Goal: Obtain resource: Obtain resource

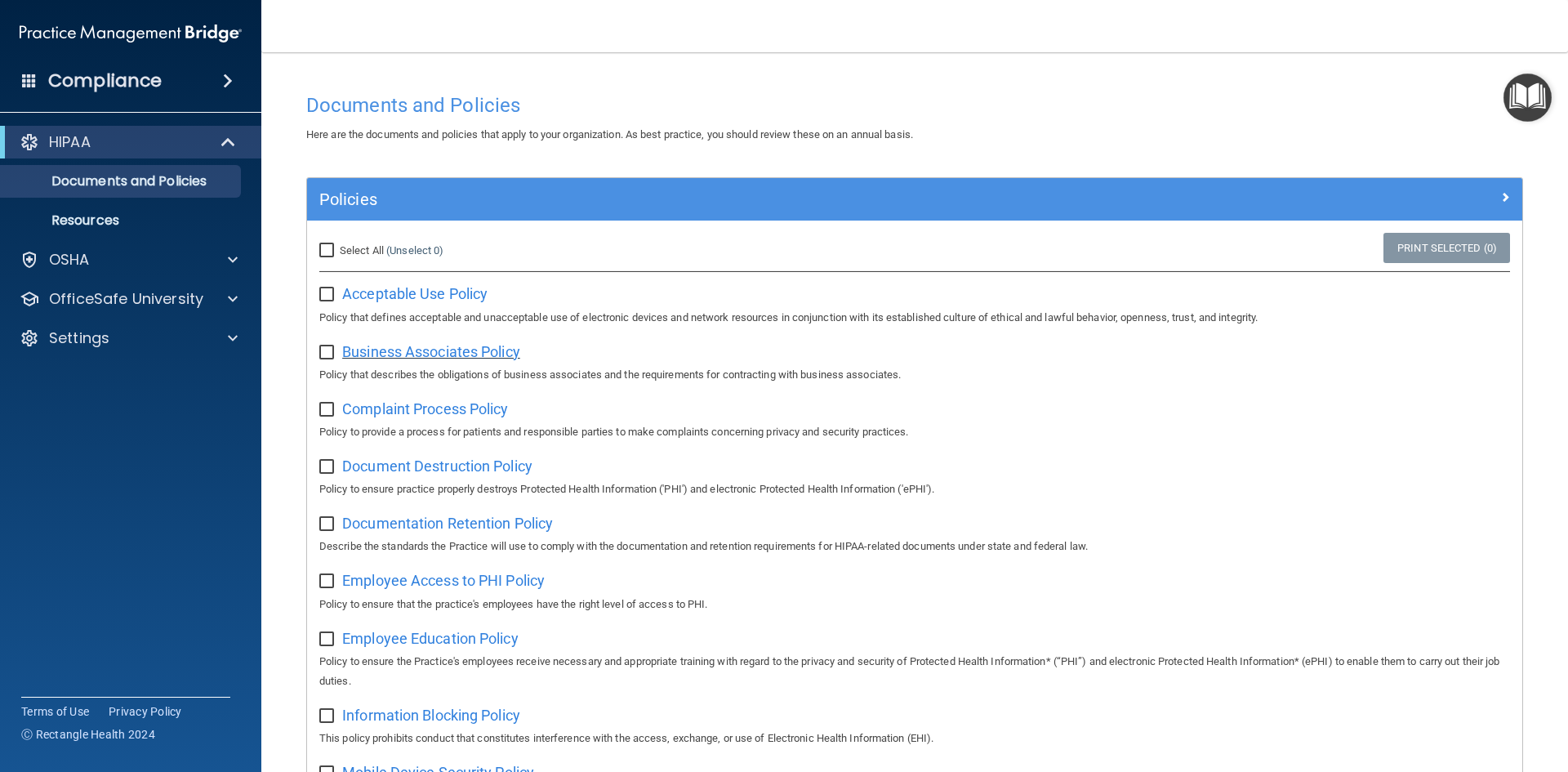
click at [420, 351] on span "Business Associates Policy" at bounding box center [431, 352] width 178 height 17
click at [333, 413] on input "checkbox" at bounding box center [329, 409] width 19 height 13
checkbox input "true"
click at [327, 471] on input "checkbox" at bounding box center [329, 467] width 19 height 13
checkbox input "true"
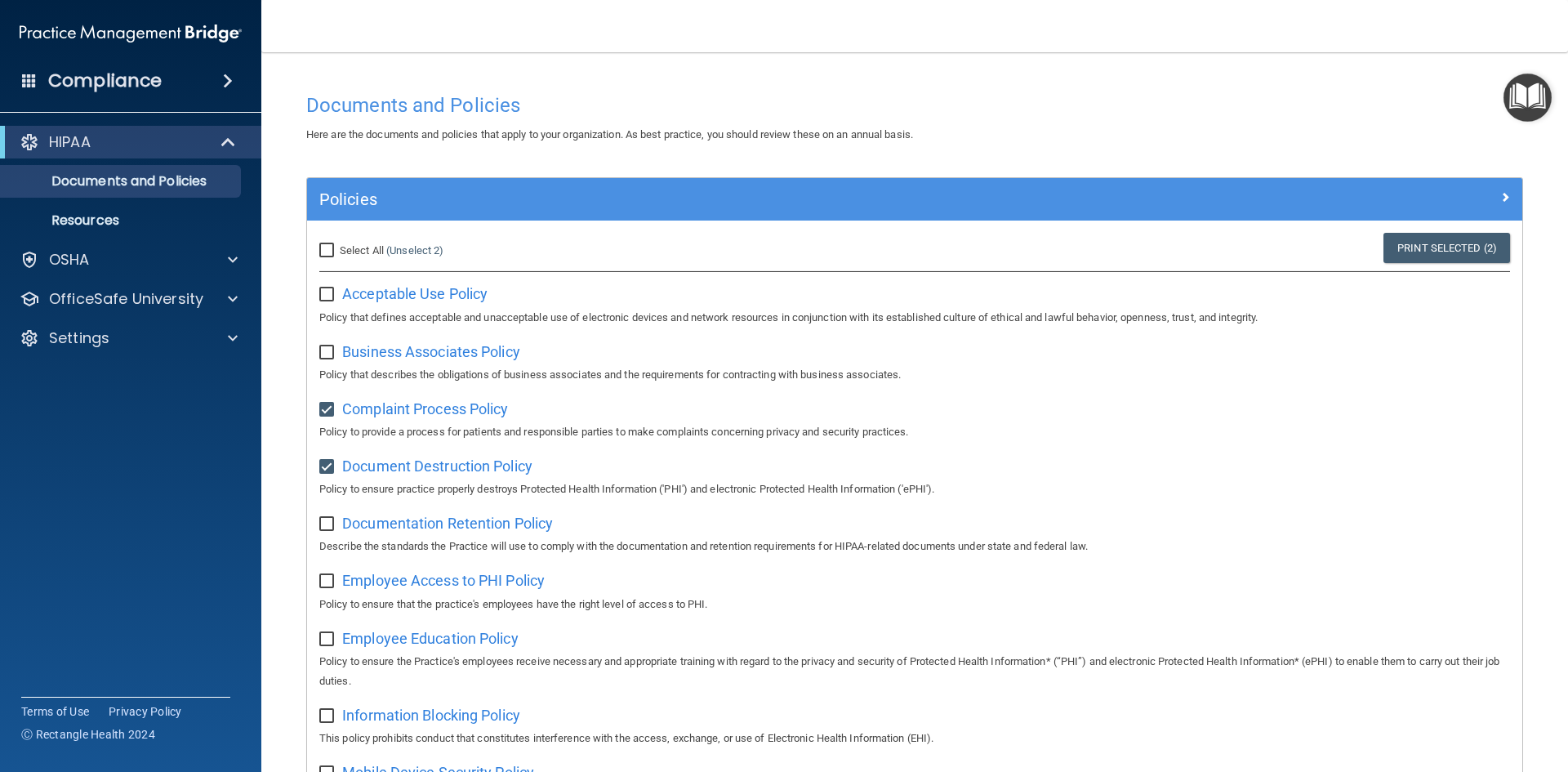
click at [329, 529] on input "checkbox" at bounding box center [329, 524] width 19 height 13
checkbox input "true"
click at [327, 581] on input "checkbox" at bounding box center [329, 581] width 19 height 13
checkbox input "true"
click at [319, 646] on input "checkbox" at bounding box center [329, 640] width 19 height 13
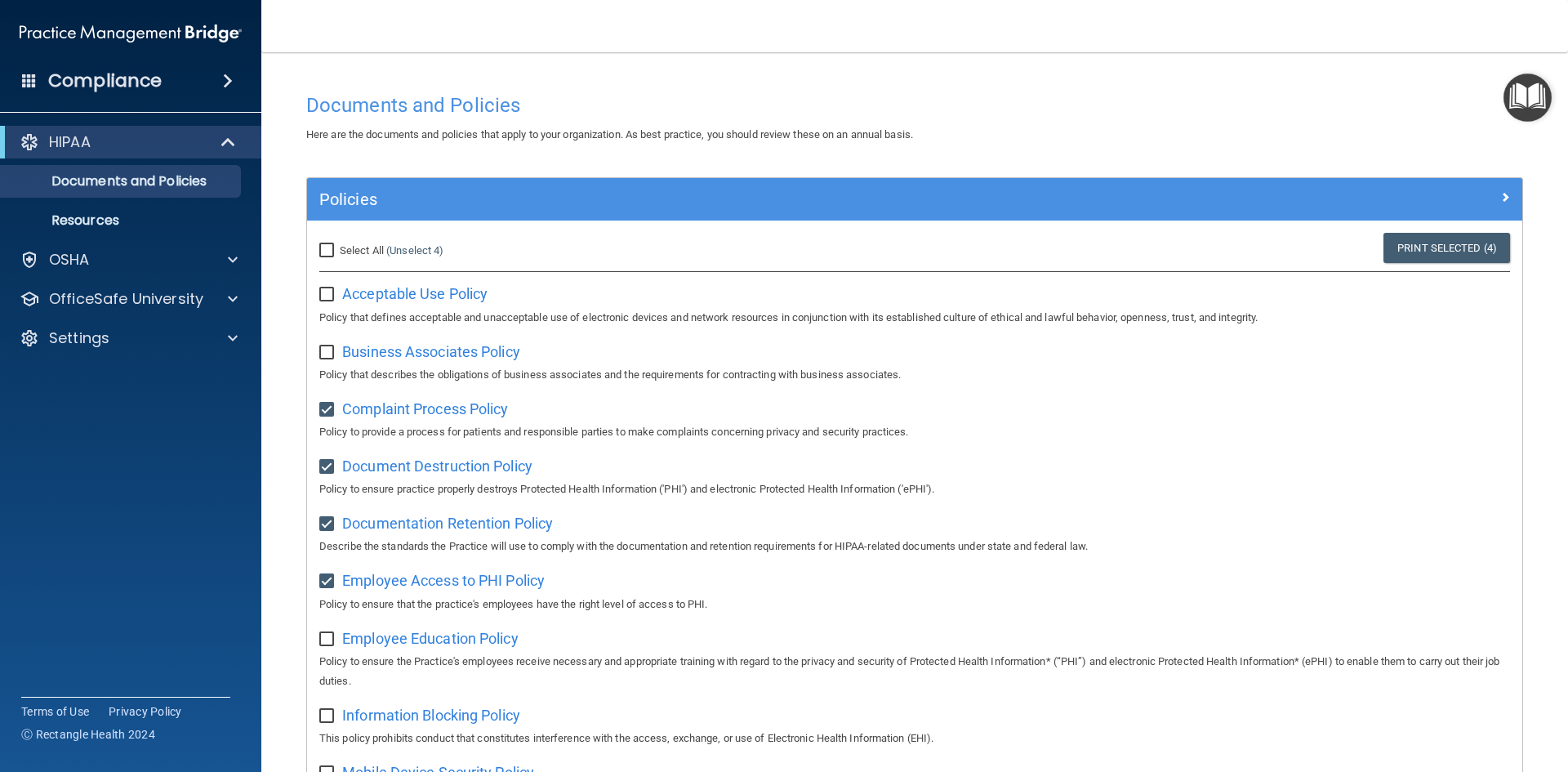
checkbox input "true"
click at [327, 721] on input "checkbox" at bounding box center [329, 716] width 19 height 13
checkbox input "true"
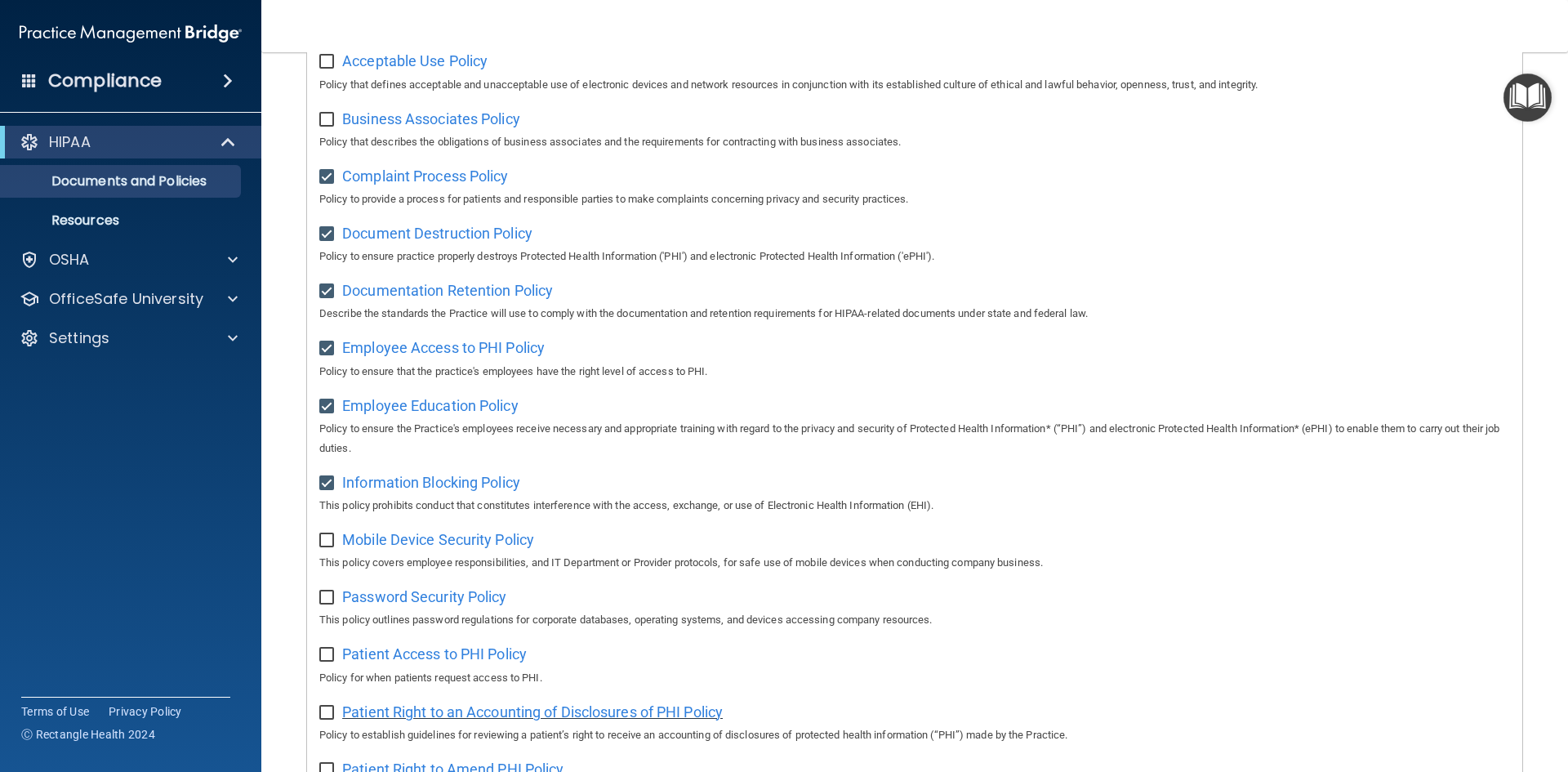
scroll to position [490, 0]
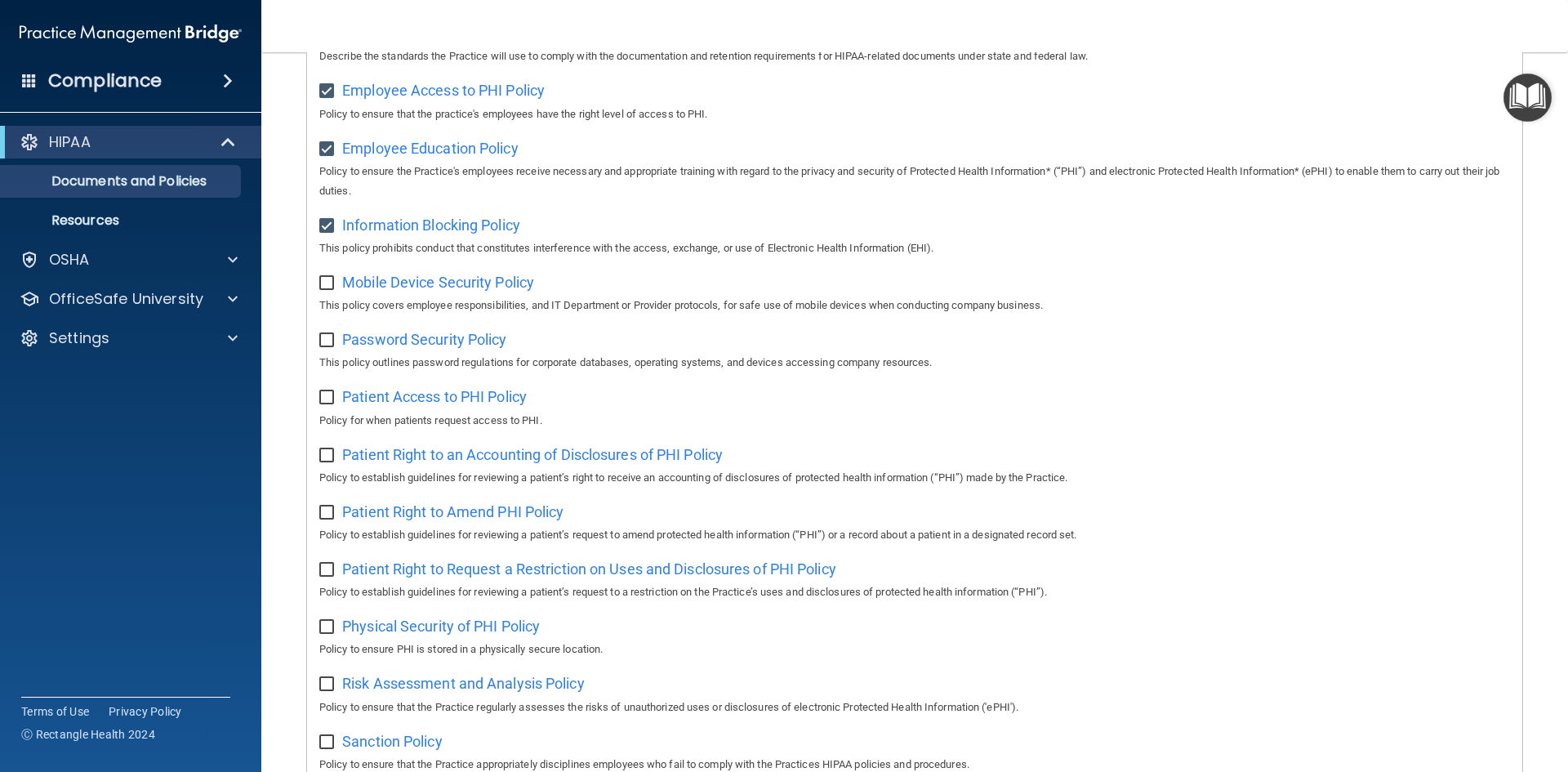
click at [328, 290] on input "checkbox" at bounding box center [329, 283] width 19 height 13
checkbox input "true"
click at [330, 341] on input "checkbox" at bounding box center [329, 340] width 19 height 13
checkbox input "true"
click at [329, 404] on input "checkbox" at bounding box center [329, 397] width 19 height 13
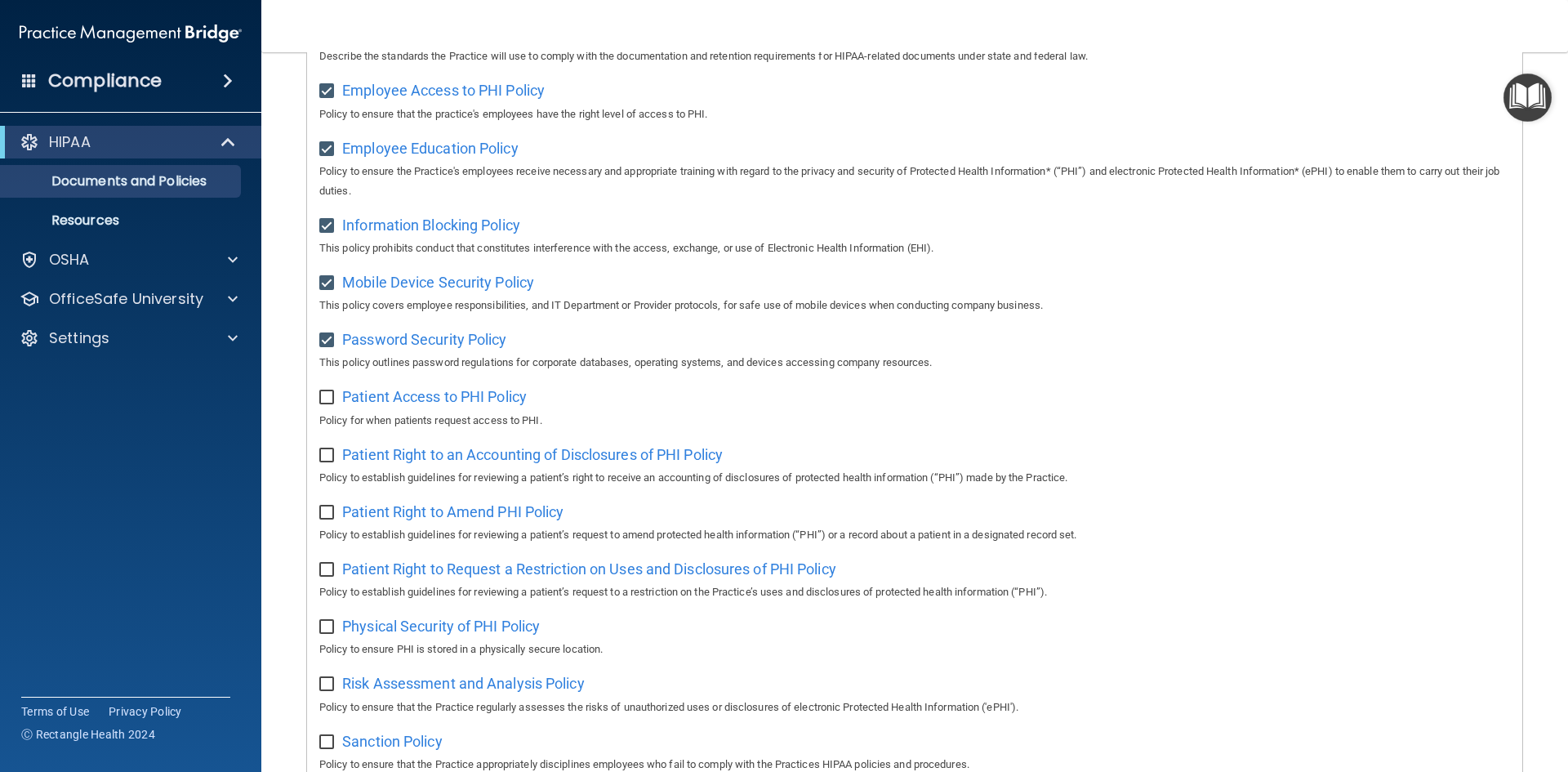
checkbox input "true"
click at [320, 462] on input "checkbox" at bounding box center [329, 455] width 19 height 13
checkbox input "true"
click at [319, 530] on div "Patient Right to Amend PHI Policy Policy to establish guidelines for reviewing …" at bounding box center [914, 521] width 1191 height 47
click at [323, 518] on input "checkbox" at bounding box center [329, 512] width 19 height 13
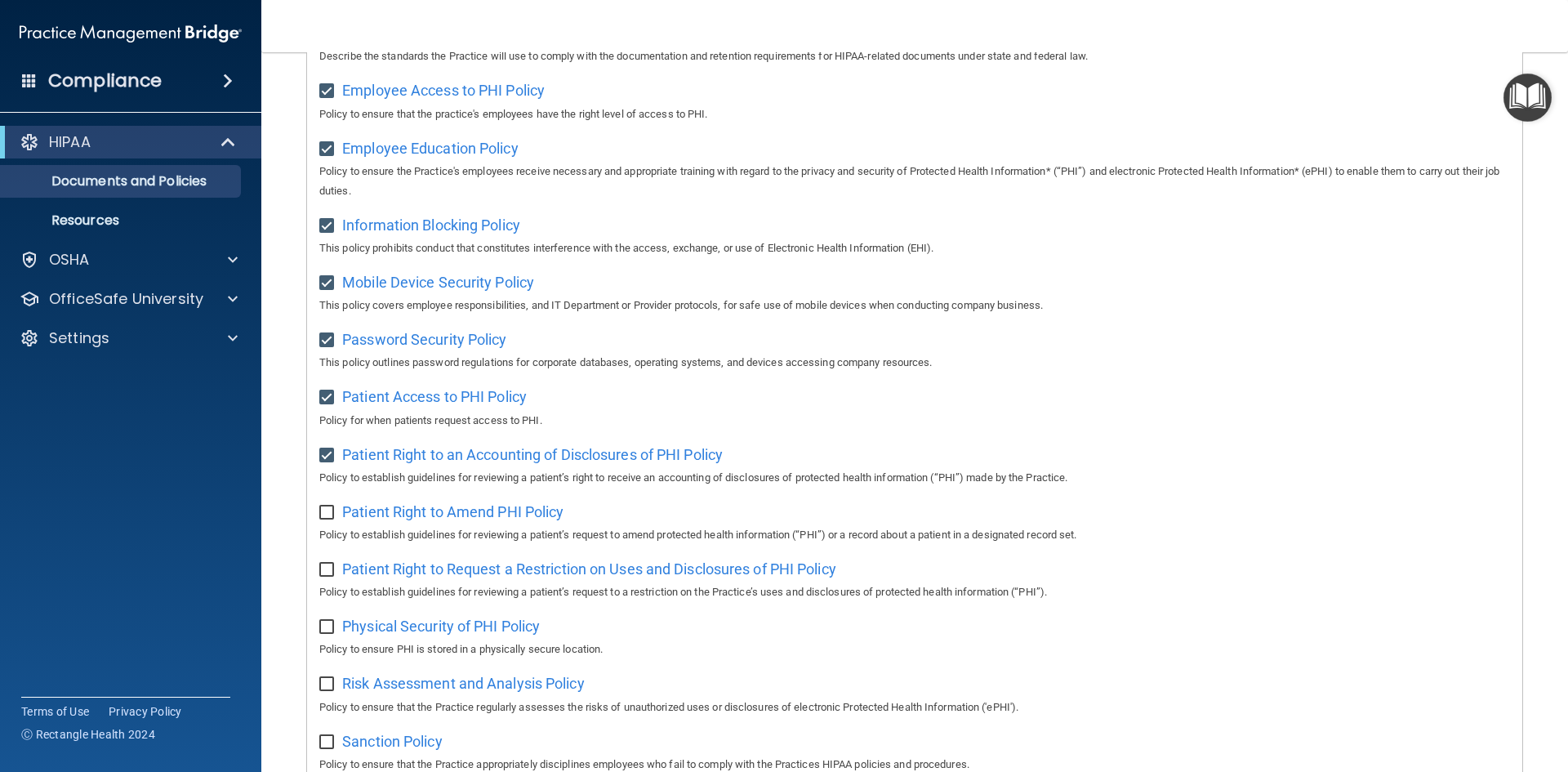
checkbox input "true"
click at [326, 577] on input "checkbox" at bounding box center [329, 570] width 19 height 13
checkbox input "true"
click at [327, 626] on label at bounding box center [329, 622] width 20 height 19
click at [327, 626] on input "checkbox" at bounding box center [329, 627] width 19 height 13
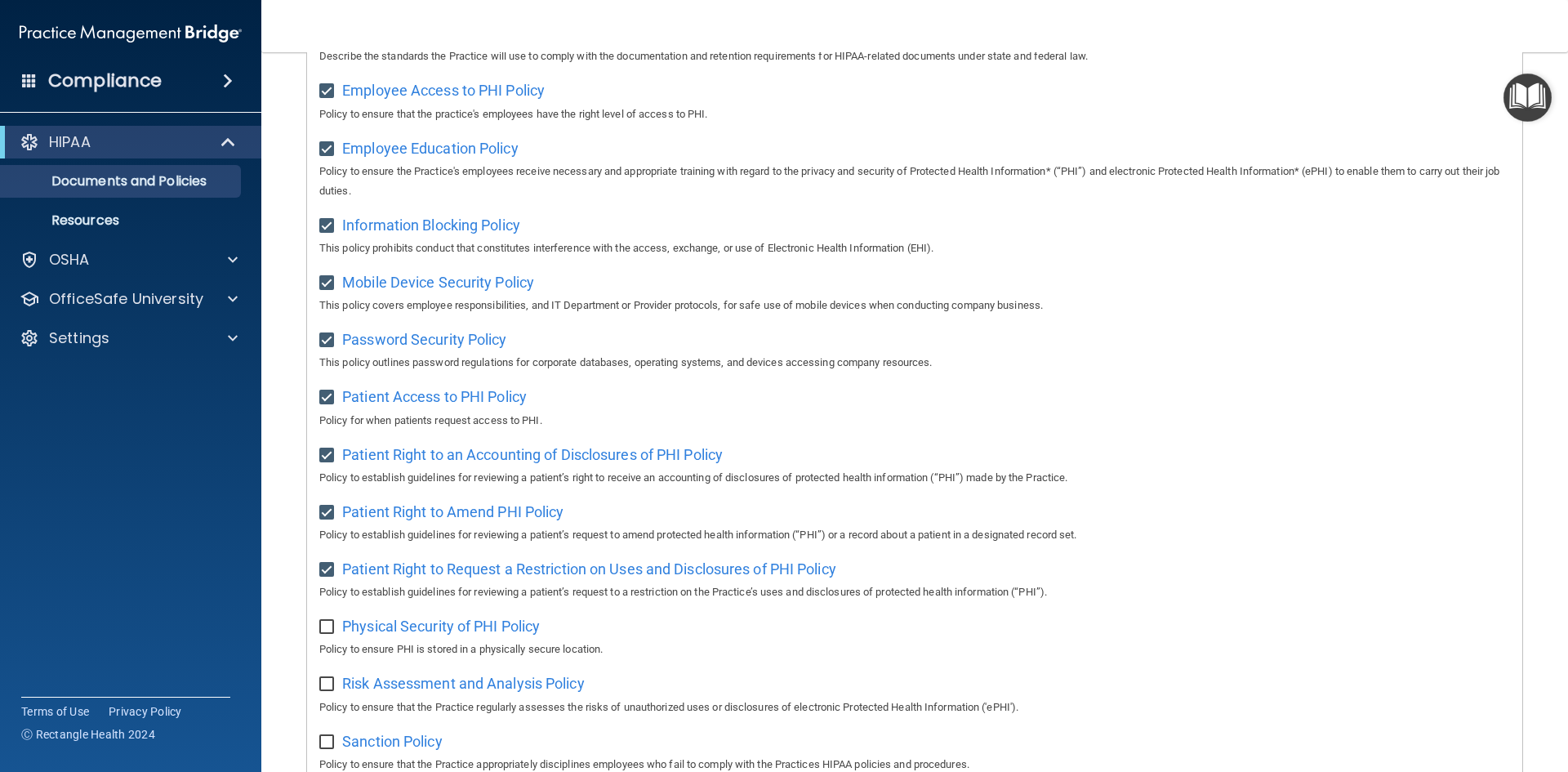
checkbox input "true"
click at [333, 691] on input "checkbox" at bounding box center [329, 684] width 19 height 13
checkbox input "true"
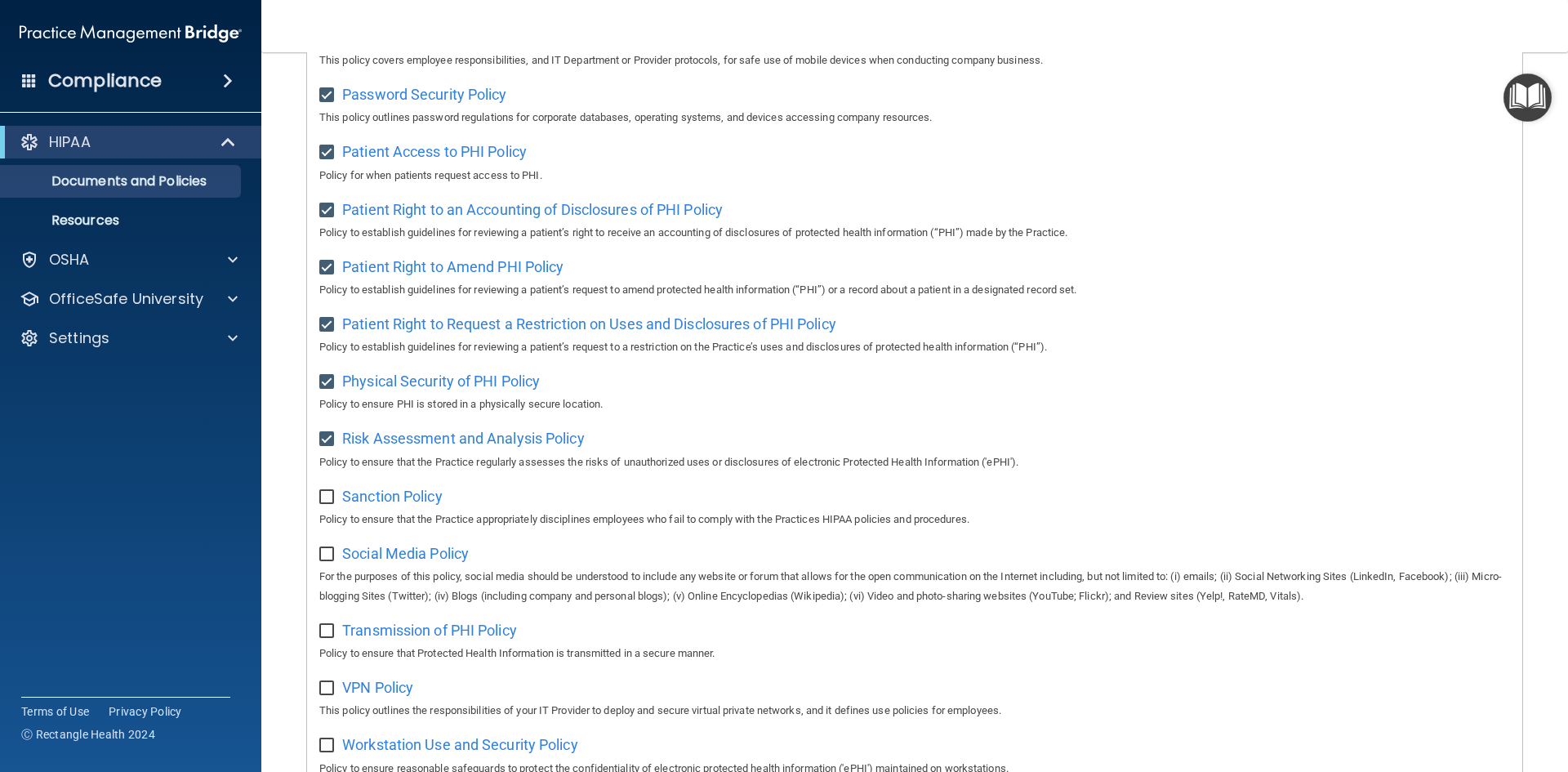
click at [327, 518] on div "Sanction Policy Policy to ensure that the Practice appropriately disciplines em…" at bounding box center [914, 506] width 1191 height 47
click at [329, 504] on input "checkbox" at bounding box center [329, 497] width 19 height 13
checkbox input "true"
click at [328, 560] on input "checkbox" at bounding box center [329, 554] width 19 height 13
checkbox input "true"
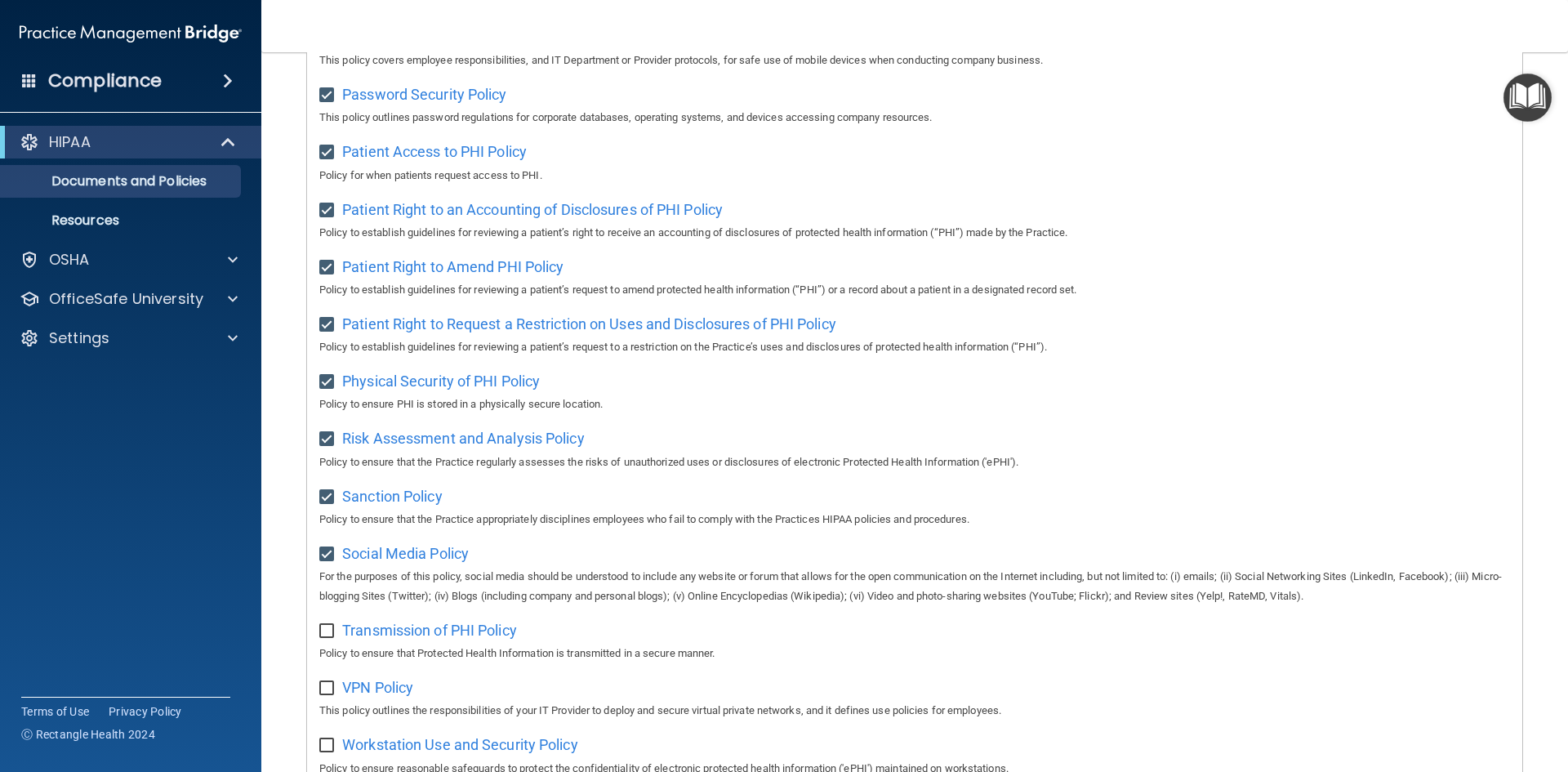
click at [323, 638] on input "checkbox" at bounding box center [329, 631] width 19 height 13
checkbox input "true"
click at [325, 696] on input "checkbox" at bounding box center [329, 688] width 19 height 13
checkbox input "true"
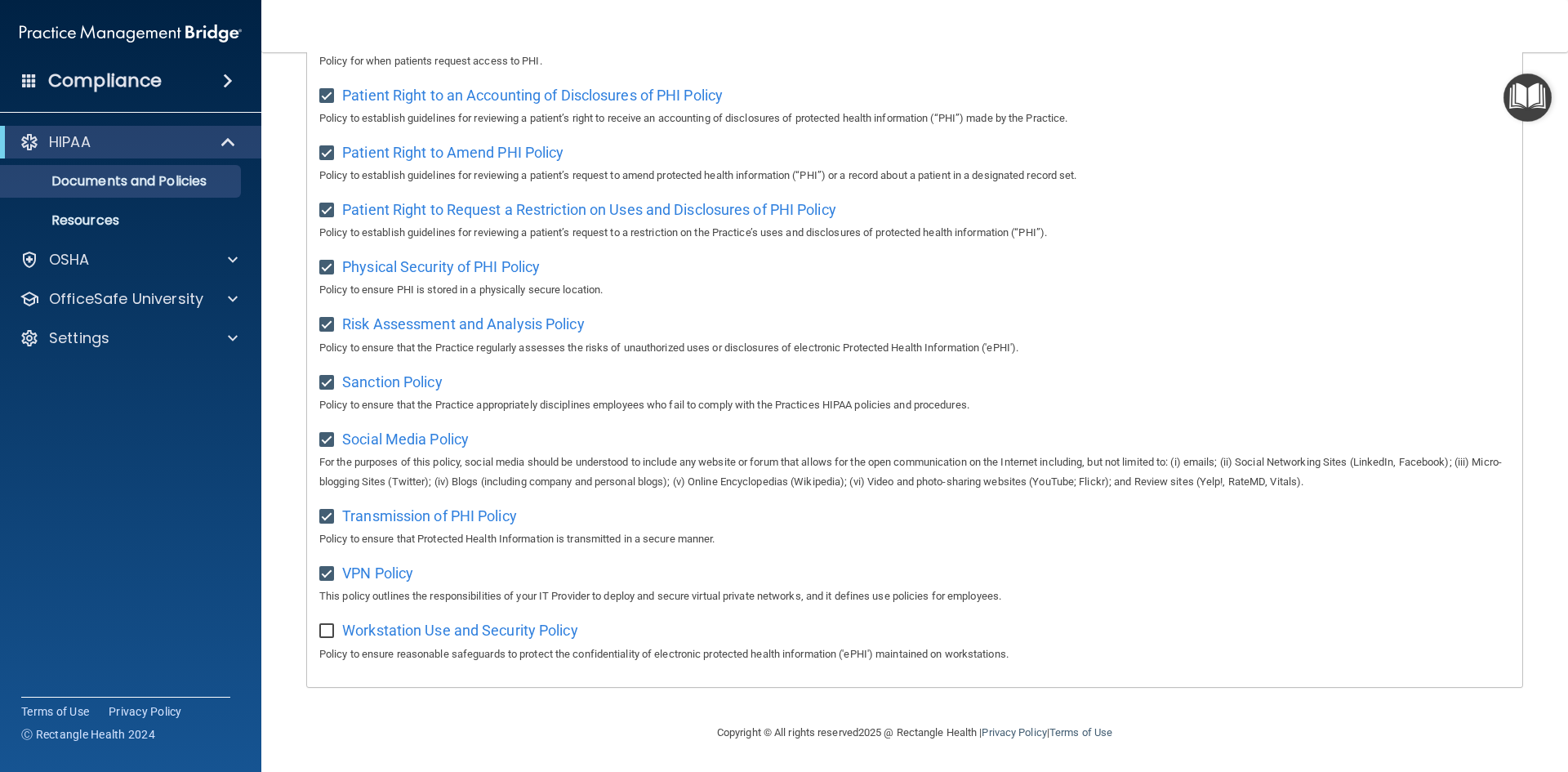
click at [326, 630] on input "checkbox" at bounding box center [329, 631] width 19 height 13
checkbox input "true"
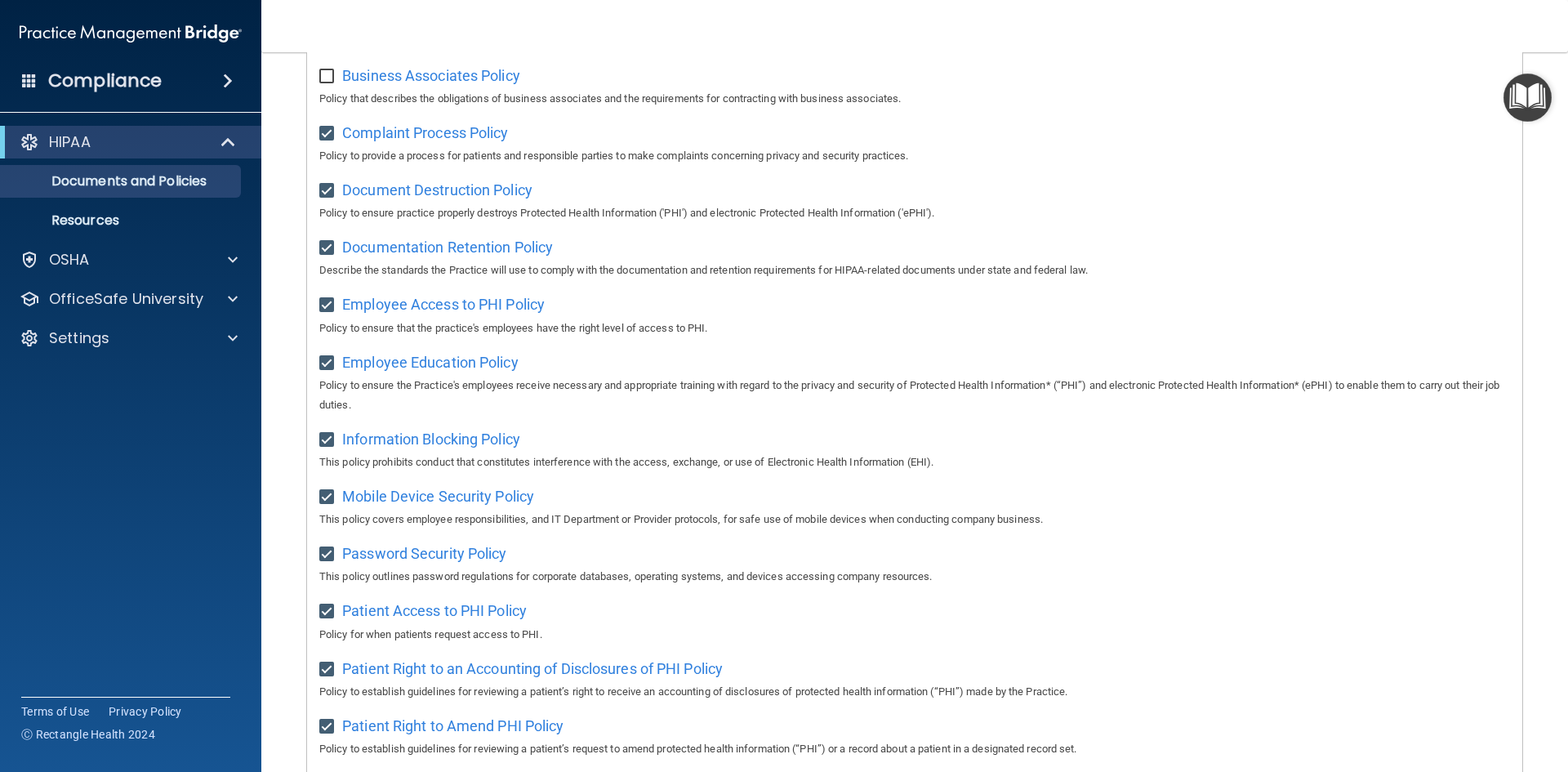
scroll to position [0, 0]
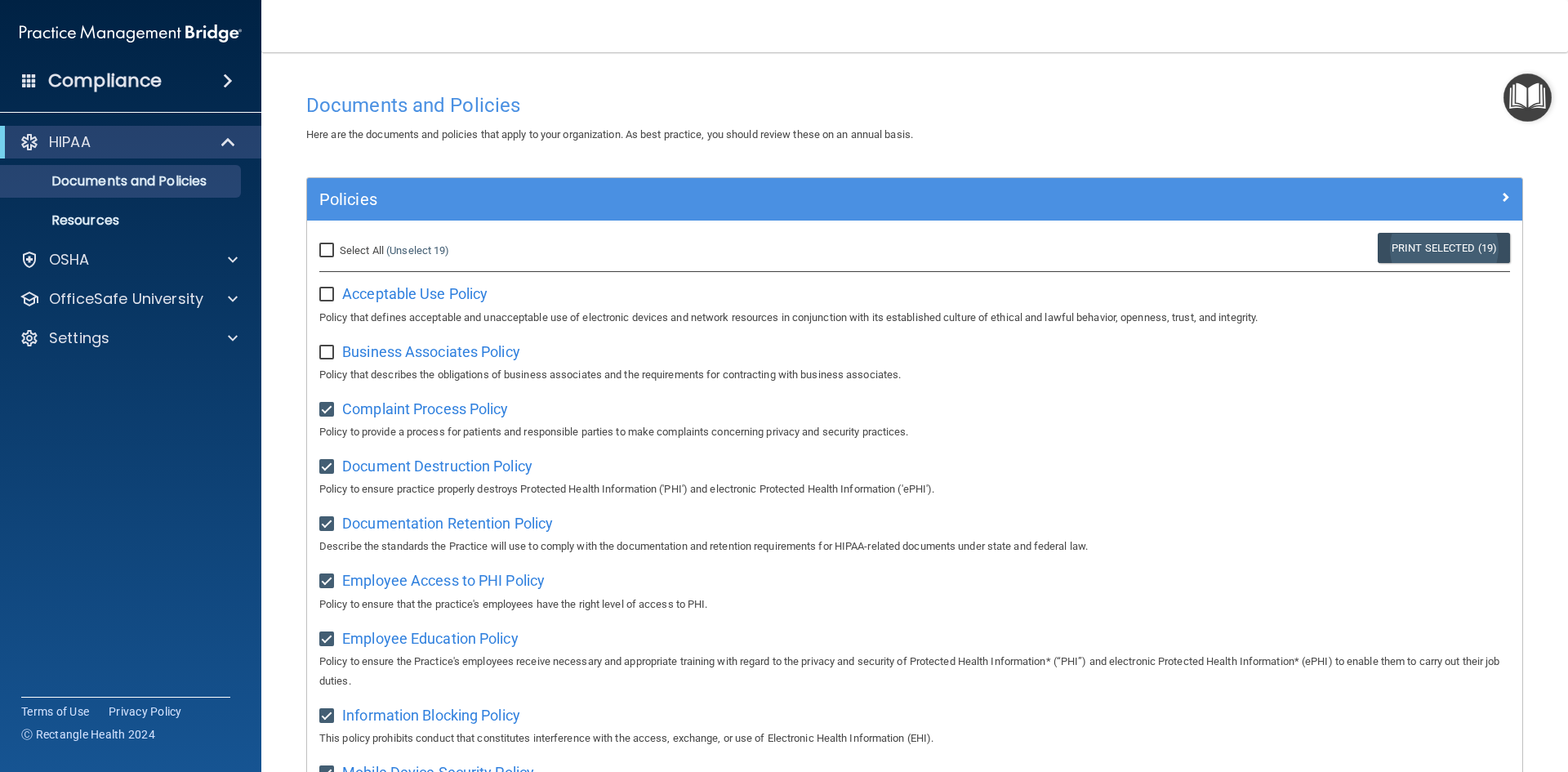
click at [1452, 248] on link "Print Selected (19)" at bounding box center [1444, 248] width 132 height 31
click at [1378, 245] on link "Print Selected (19)" at bounding box center [1444, 248] width 132 height 31
click at [323, 246] on input "Select All (Unselect 19) Unselect All" at bounding box center [329, 251] width 19 height 13
checkbox input "true"
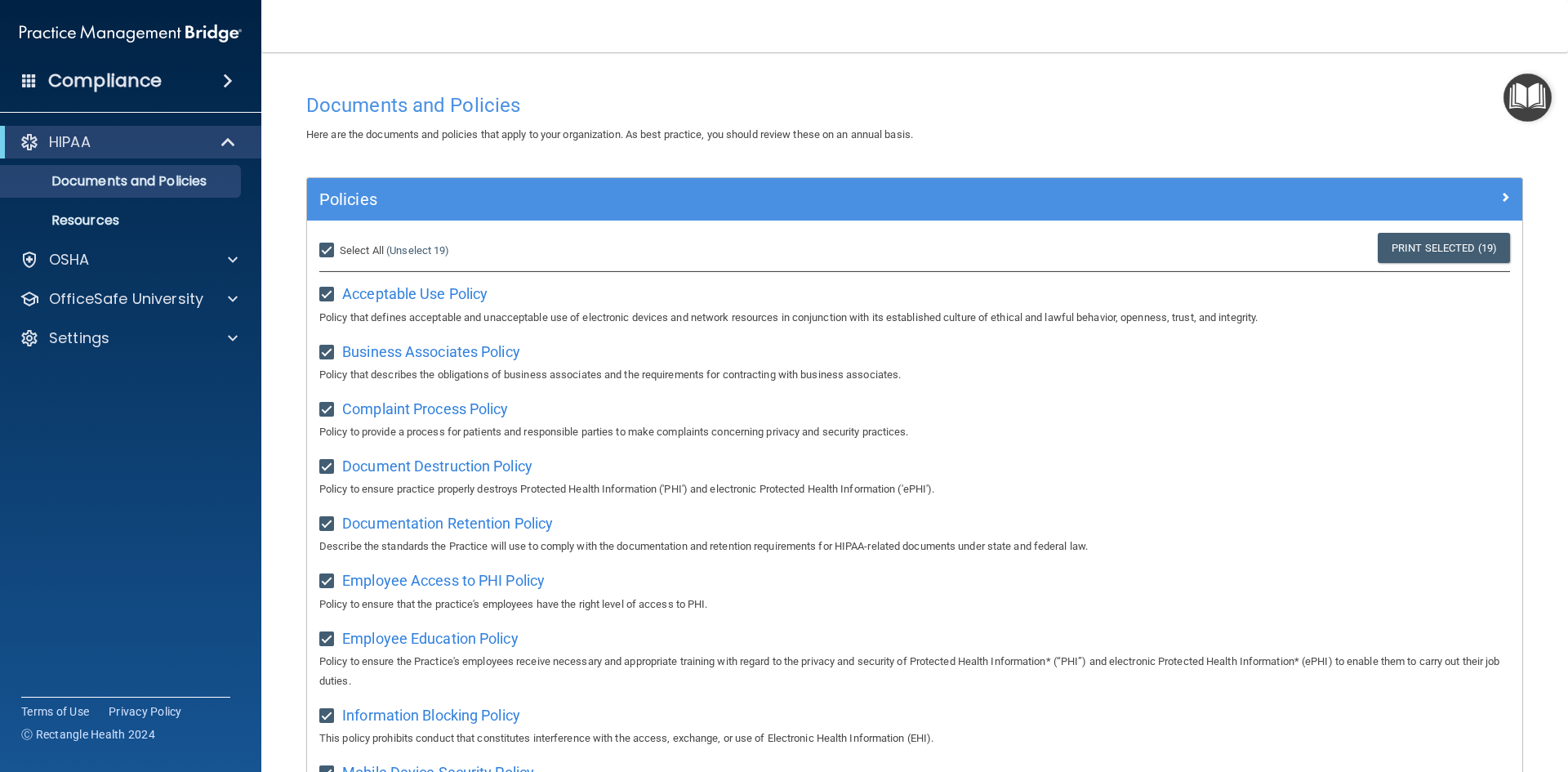
checkbox input "true"
click at [323, 246] on input "Select All (Unselect 21) Unselect All" at bounding box center [329, 251] width 19 height 13
checkbox input "false"
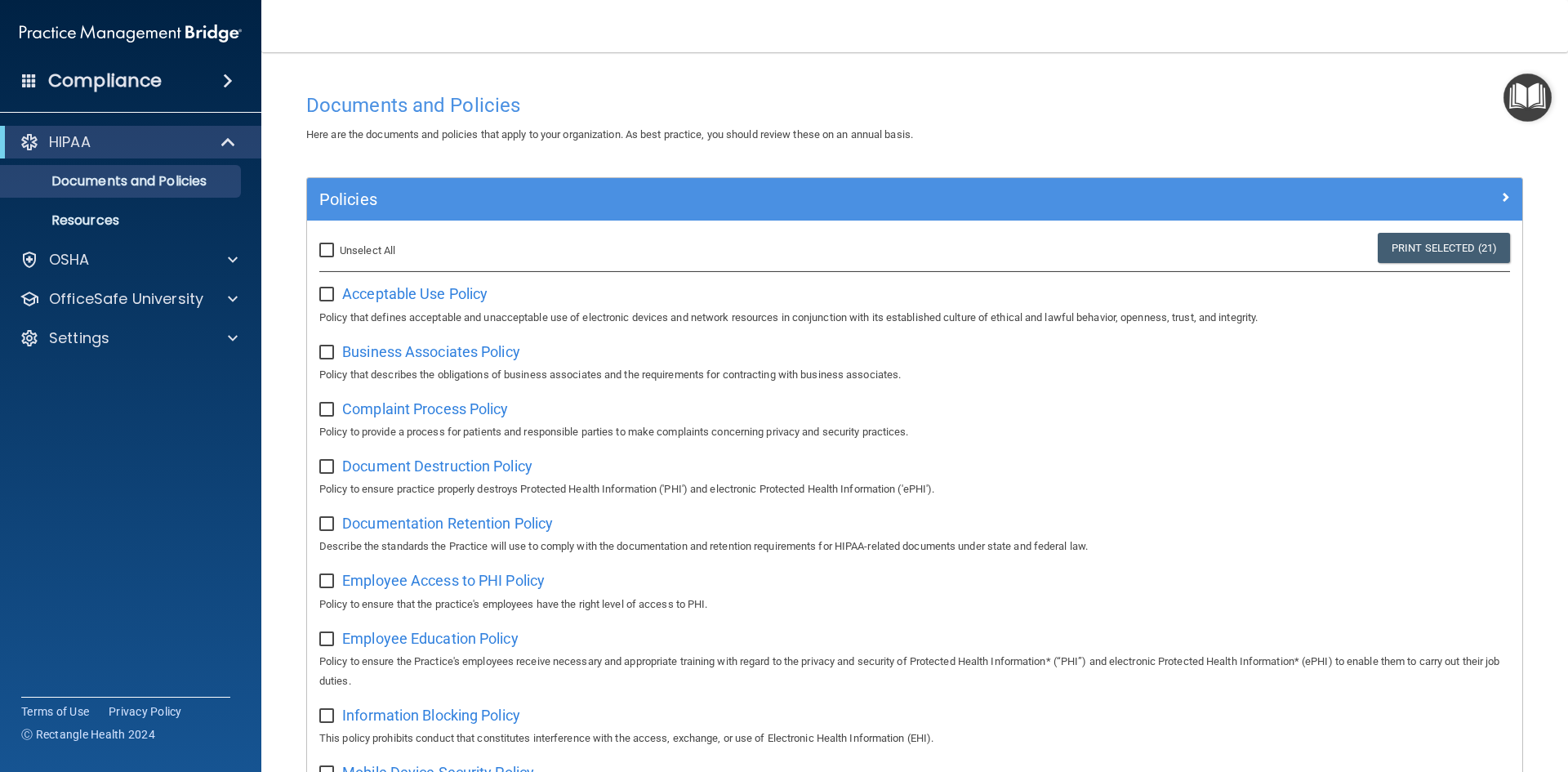
checkbox input "false"
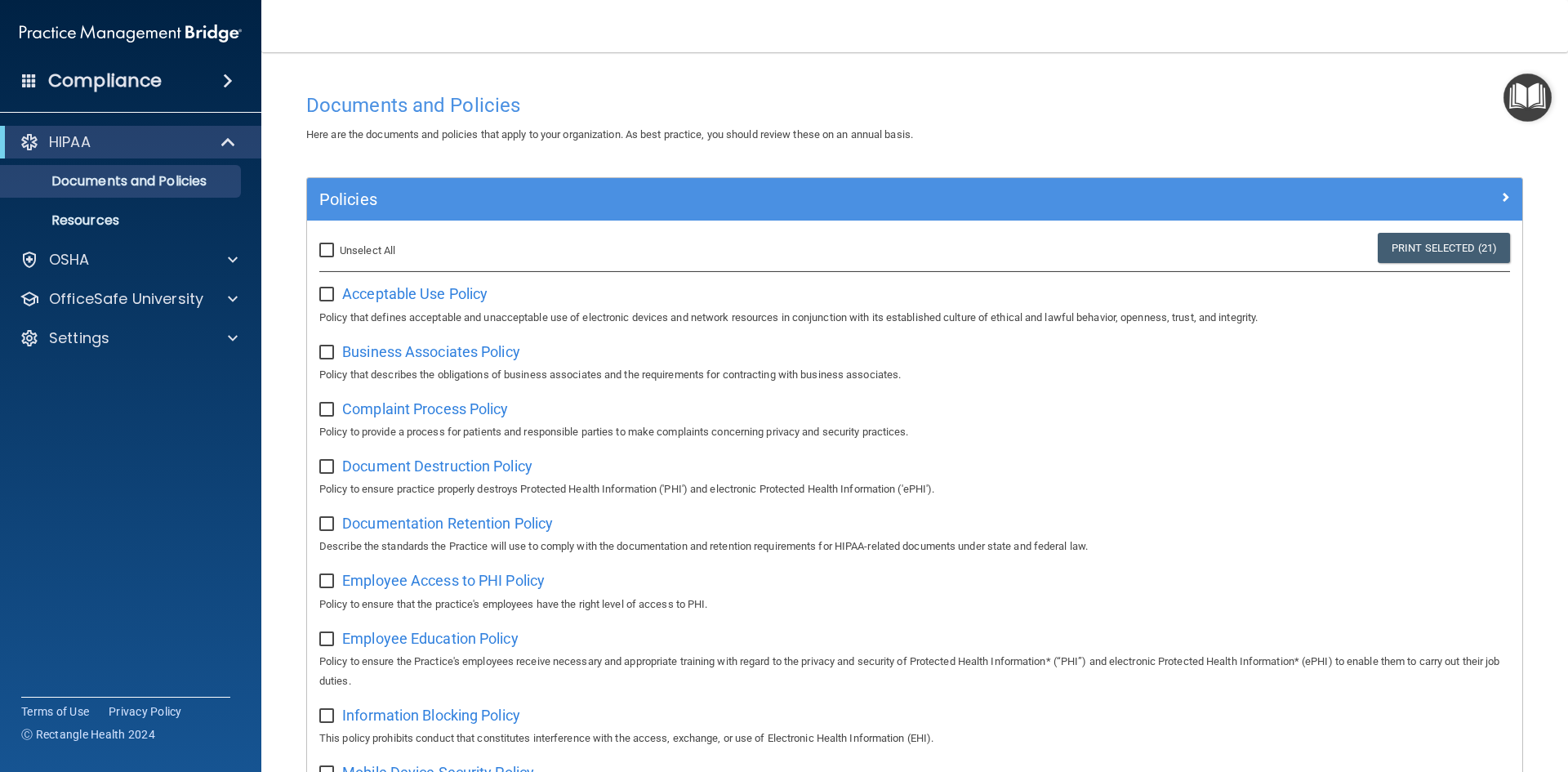
checkbox input "false"
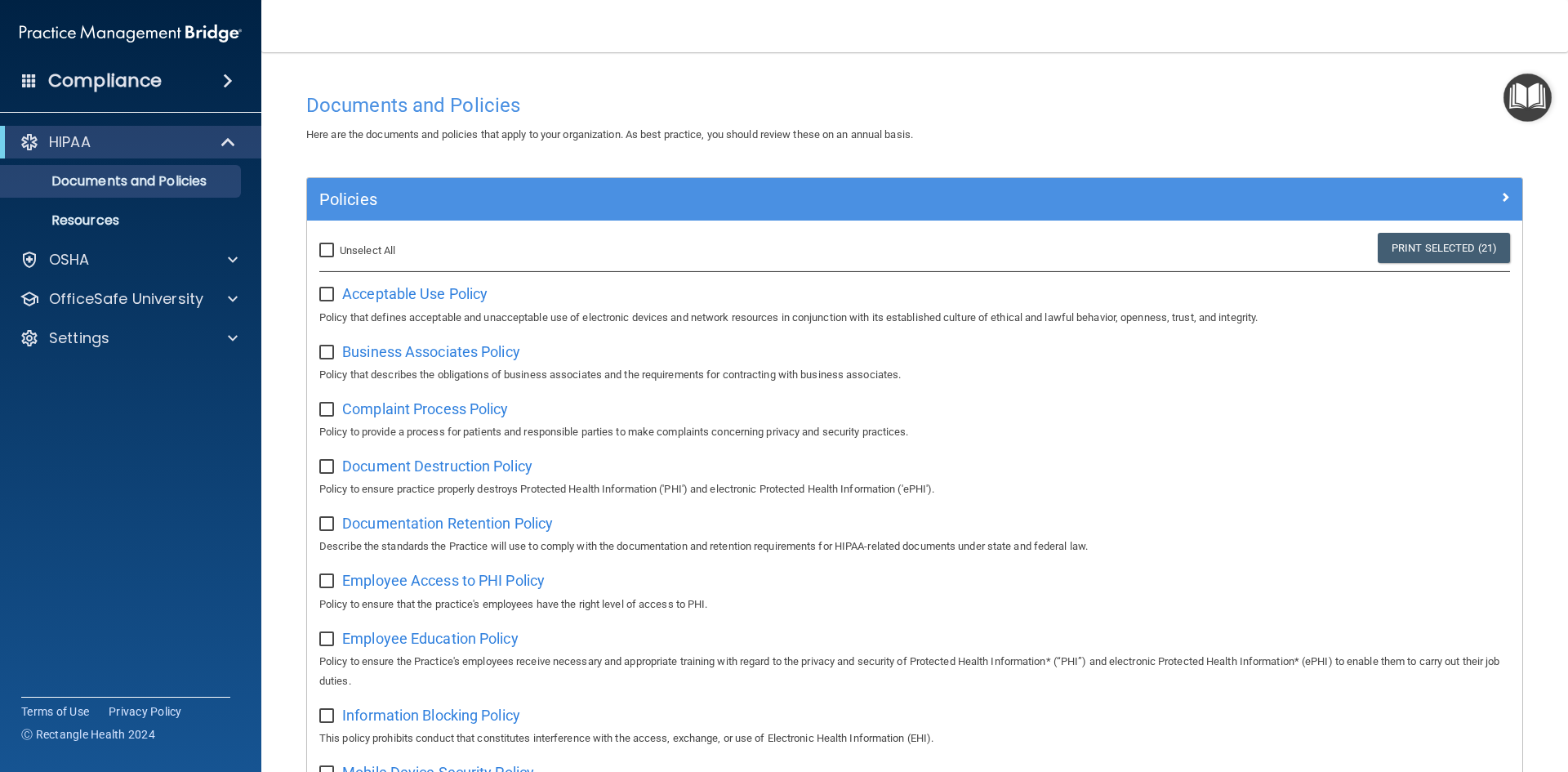
checkbox input "false"
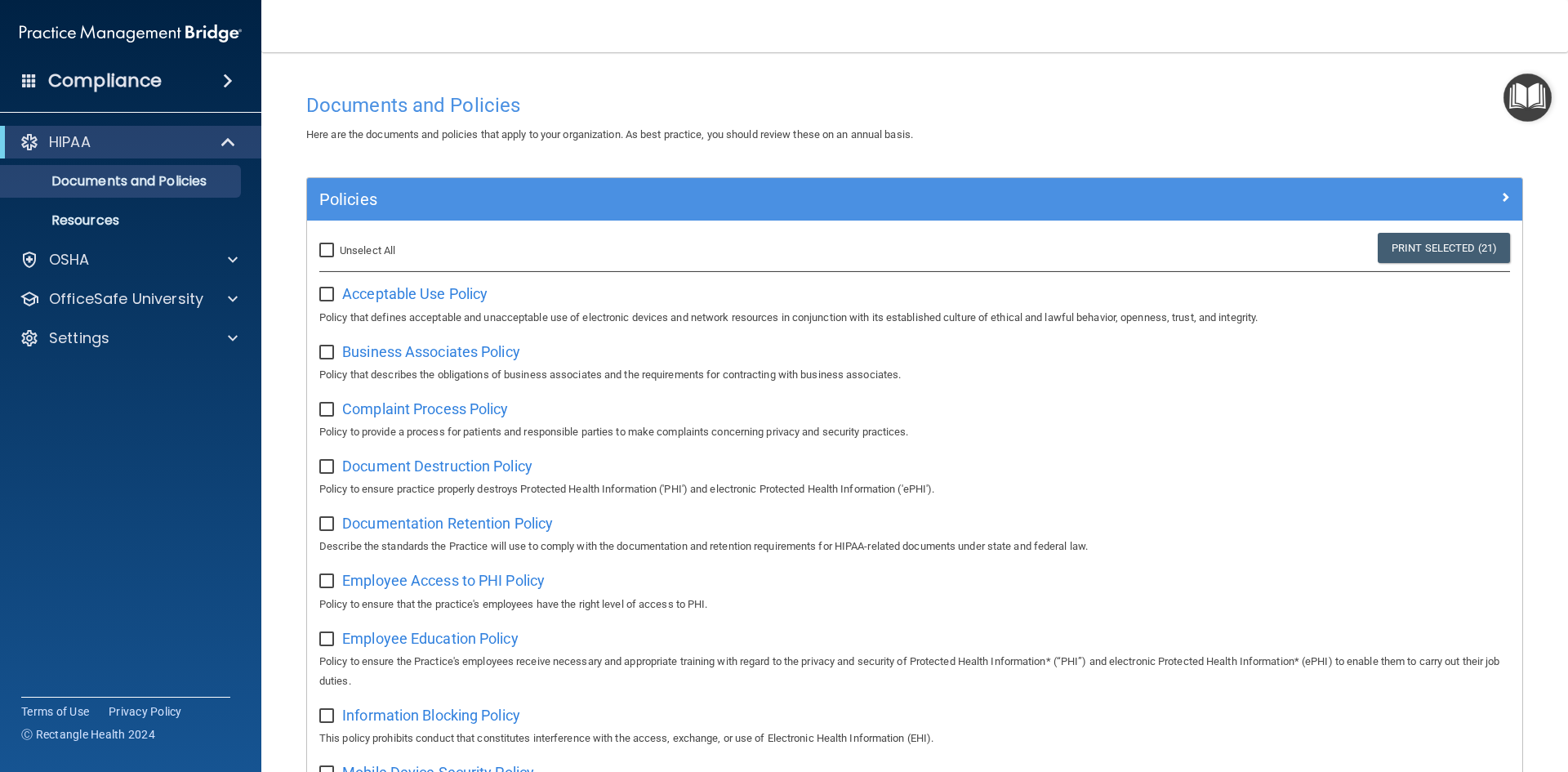
checkbox input "false"
click at [325, 414] on input "checkbox" at bounding box center [329, 409] width 19 height 13
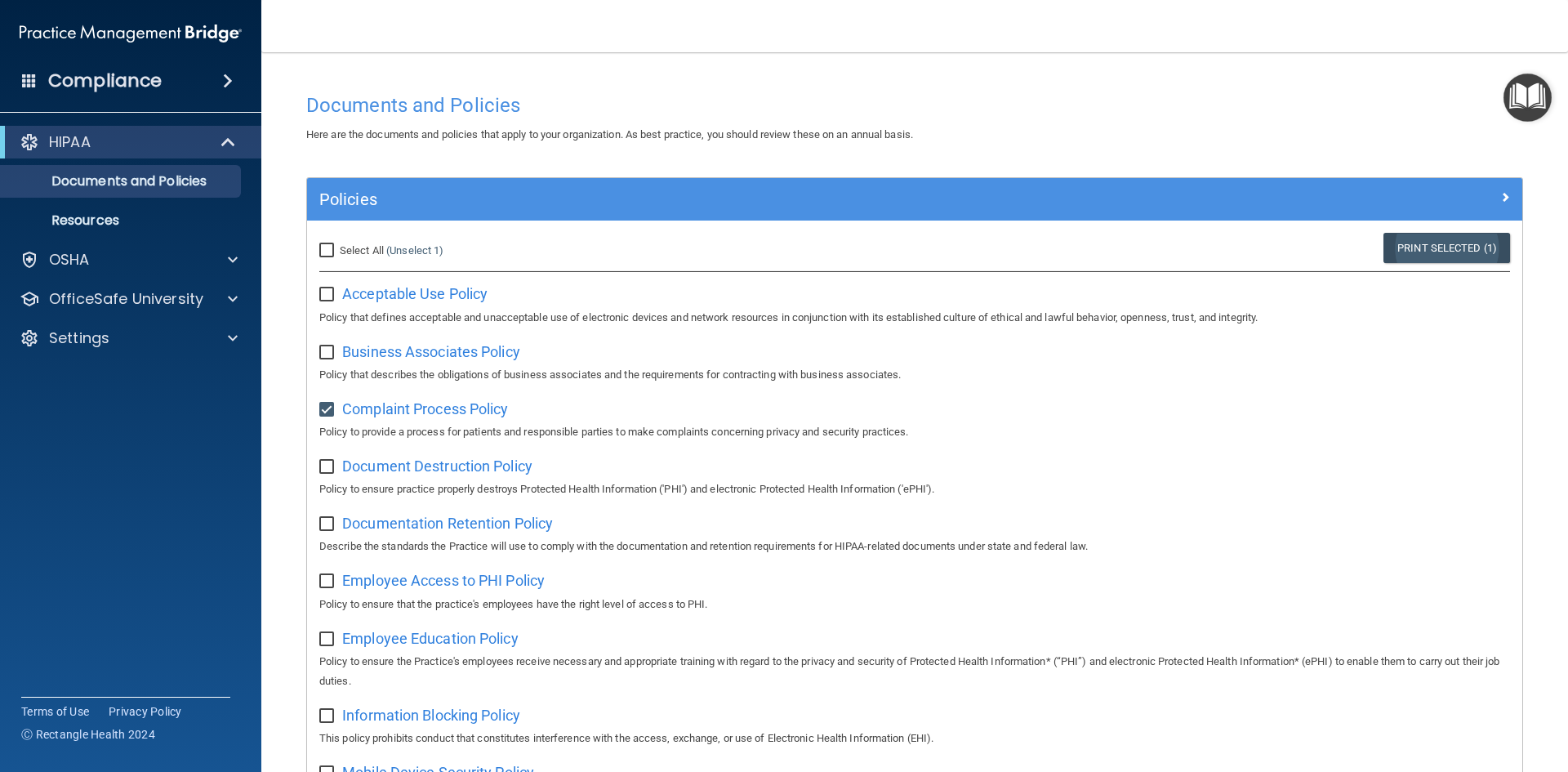
click at [1402, 260] on link "Print Selected (1)" at bounding box center [1447, 248] width 126 height 31
click at [331, 411] on input "checkbox" at bounding box center [329, 409] width 19 height 13
checkbox input "false"
click at [357, 471] on span "Document Destruction Policy" at bounding box center [437, 466] width 190 height 17
click at [326, 529] on input "checkbox" at bounding box center [329, 524] width 19 height 13
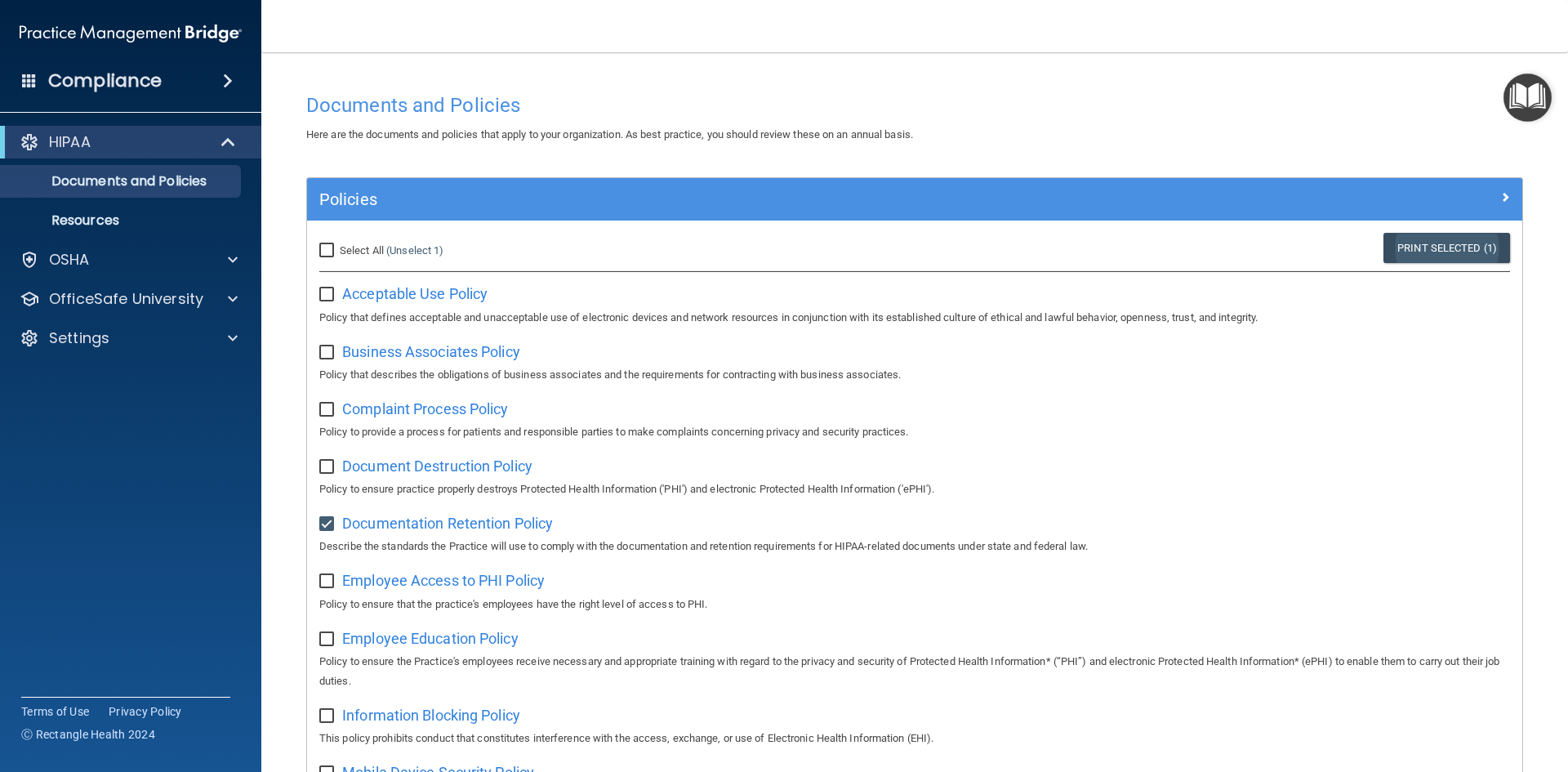
click at [1439, 255] on link "Print Selected (1)" at bounding box center [1447, 248] width 126 height 31
click at [326, 528] on input "checkbox" at bounding box center [329, 524] width 19 height 13
checkbox input "false"
click at [328, 588] on input "checkbox" at bounding box center [329, 581] width 19 height 13
checkbox input "true"
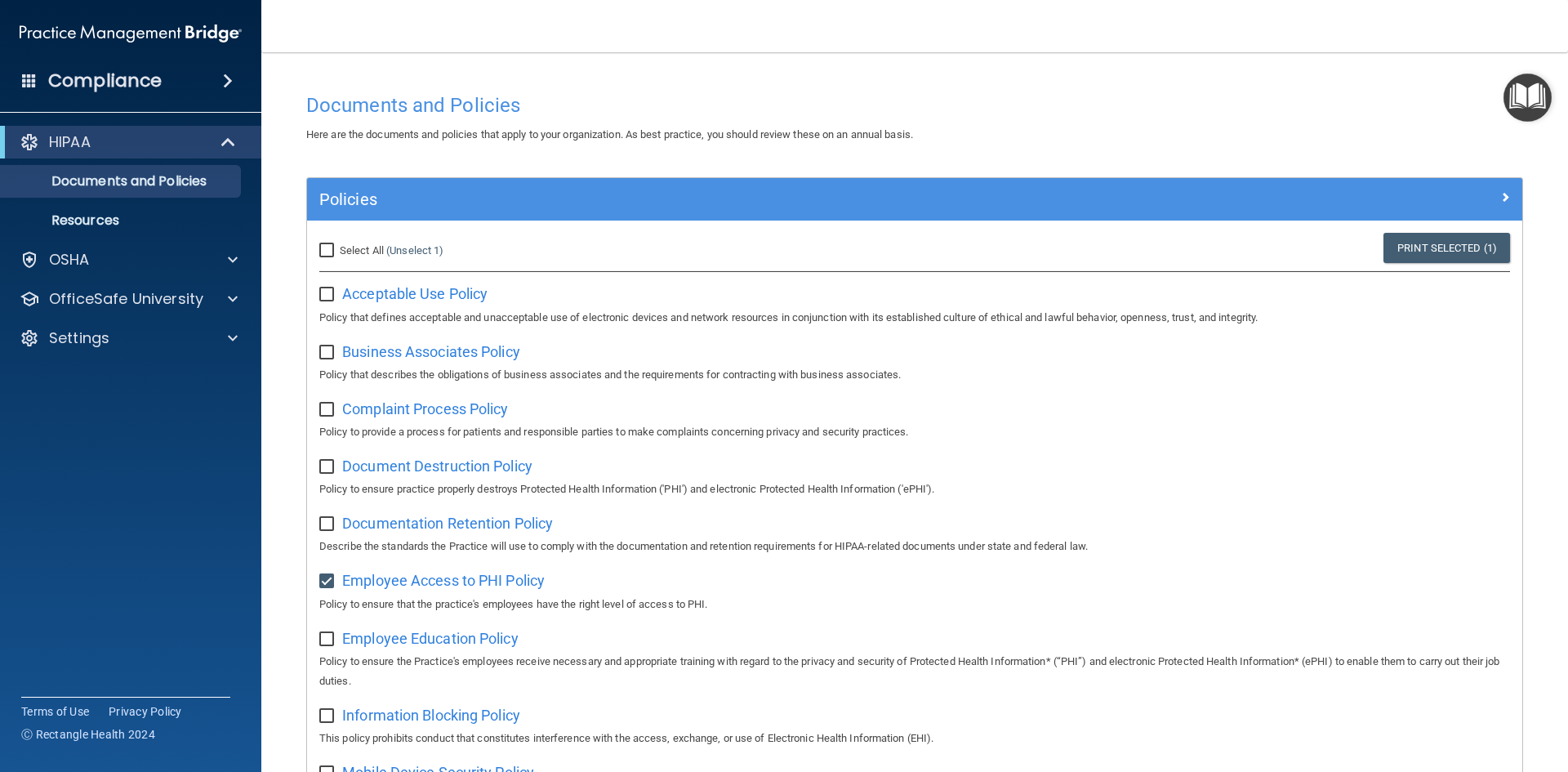
click at [330, 645] on input "checkbox" at bounding box center [329, 640] width 19 height 13
checkbox input "true"
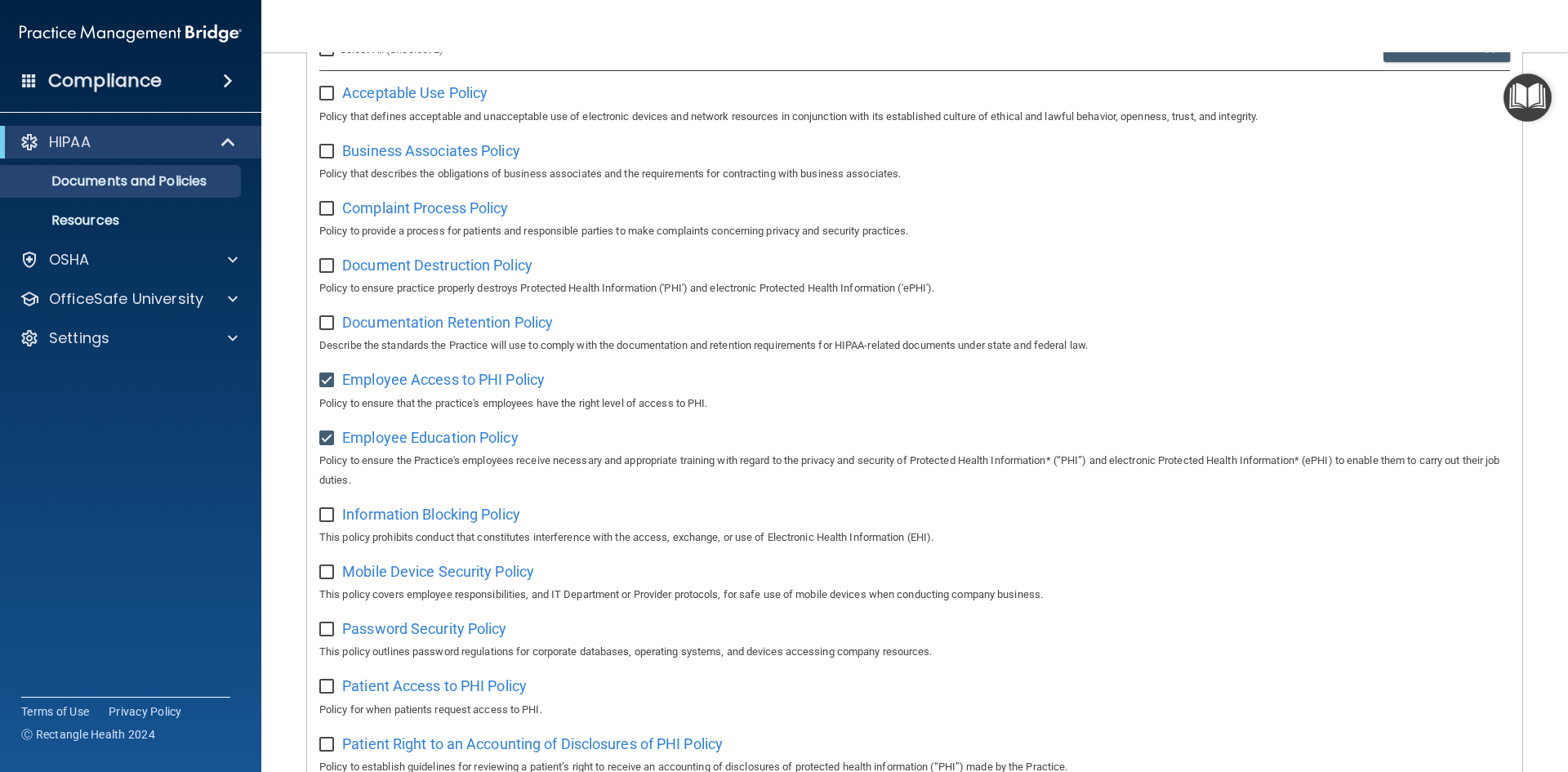
scroll to position [245, 0]
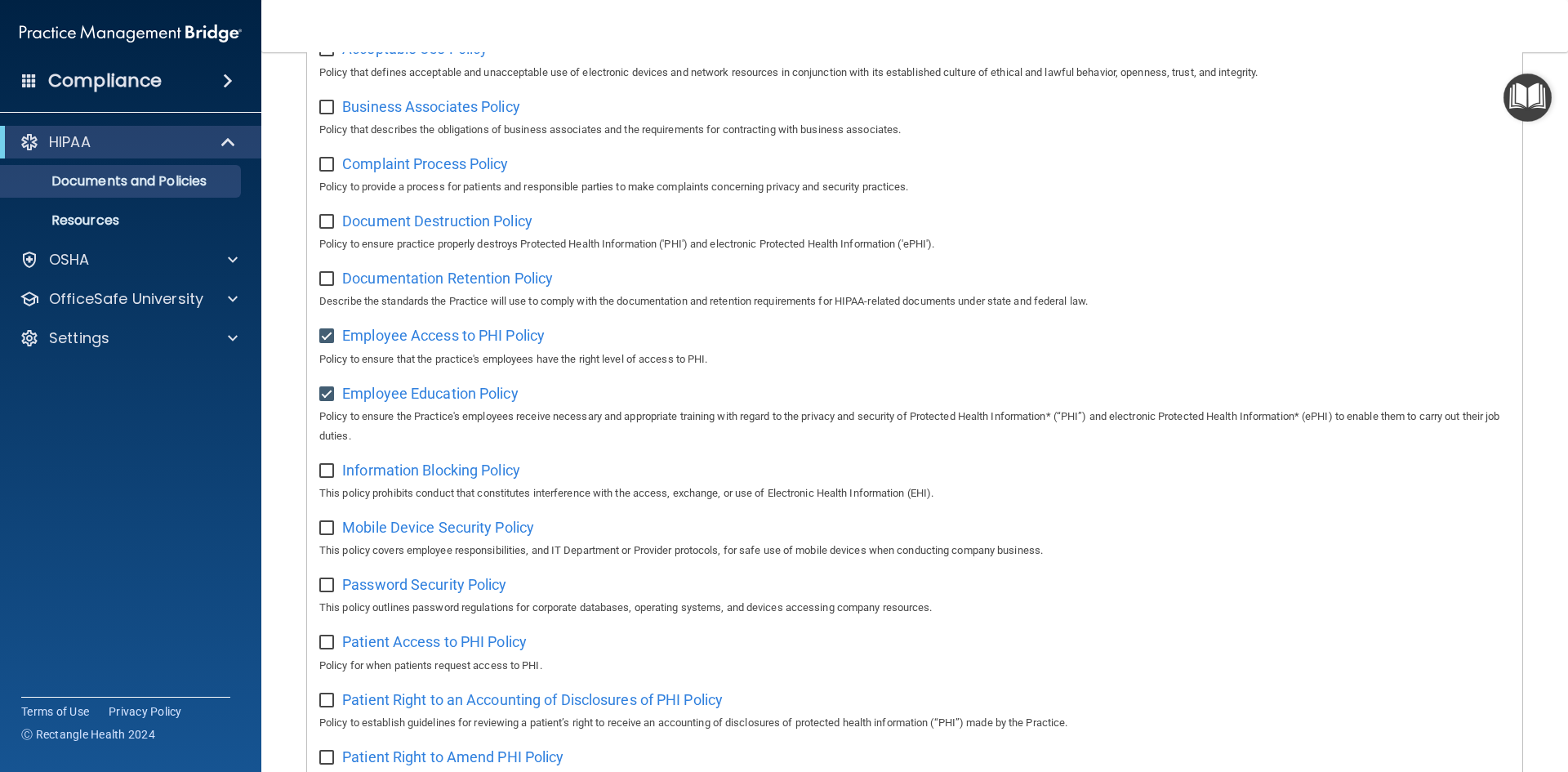
click at [323, 470] on input "checkbox" at bounding box center [329, 471] width 19 height 13
checkbox input "true"
click at [329, 535] on input "checkbox" at bounding box center [329, 528] width 19 height 13
checkbox input "true"
click at [330, 590] on input "checkbox" at bounding box center [329, 585] width 19 height 13
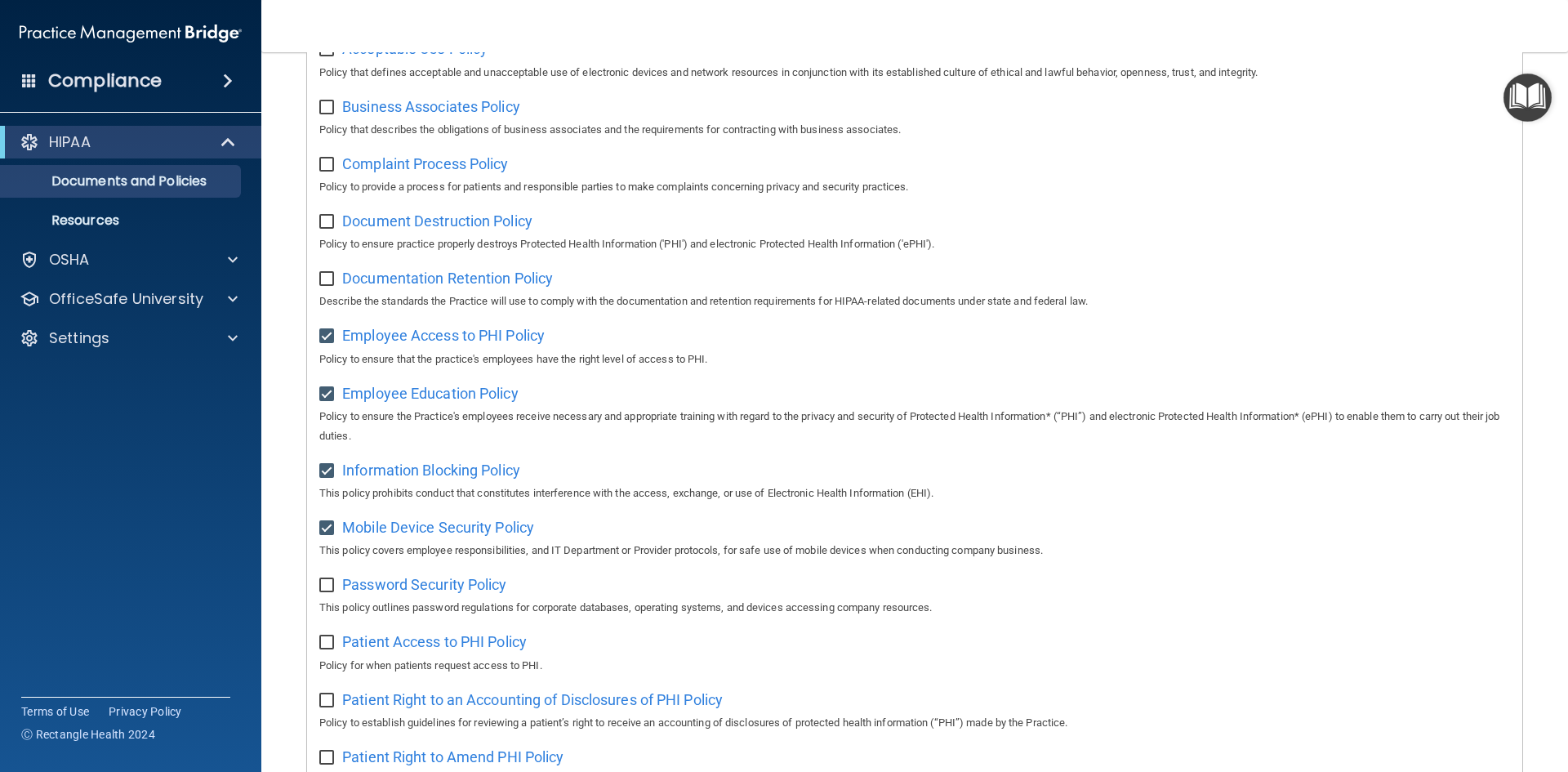
checkbox input "true"
click at [332, 650] on input "checkbox" at bounding box center [329, 642] width 19 height 13
checkbox input "true"
click at [329, 704] on input "checkbox" at bounding box center [329, 701] width 19 height 13
checkbox input "true"
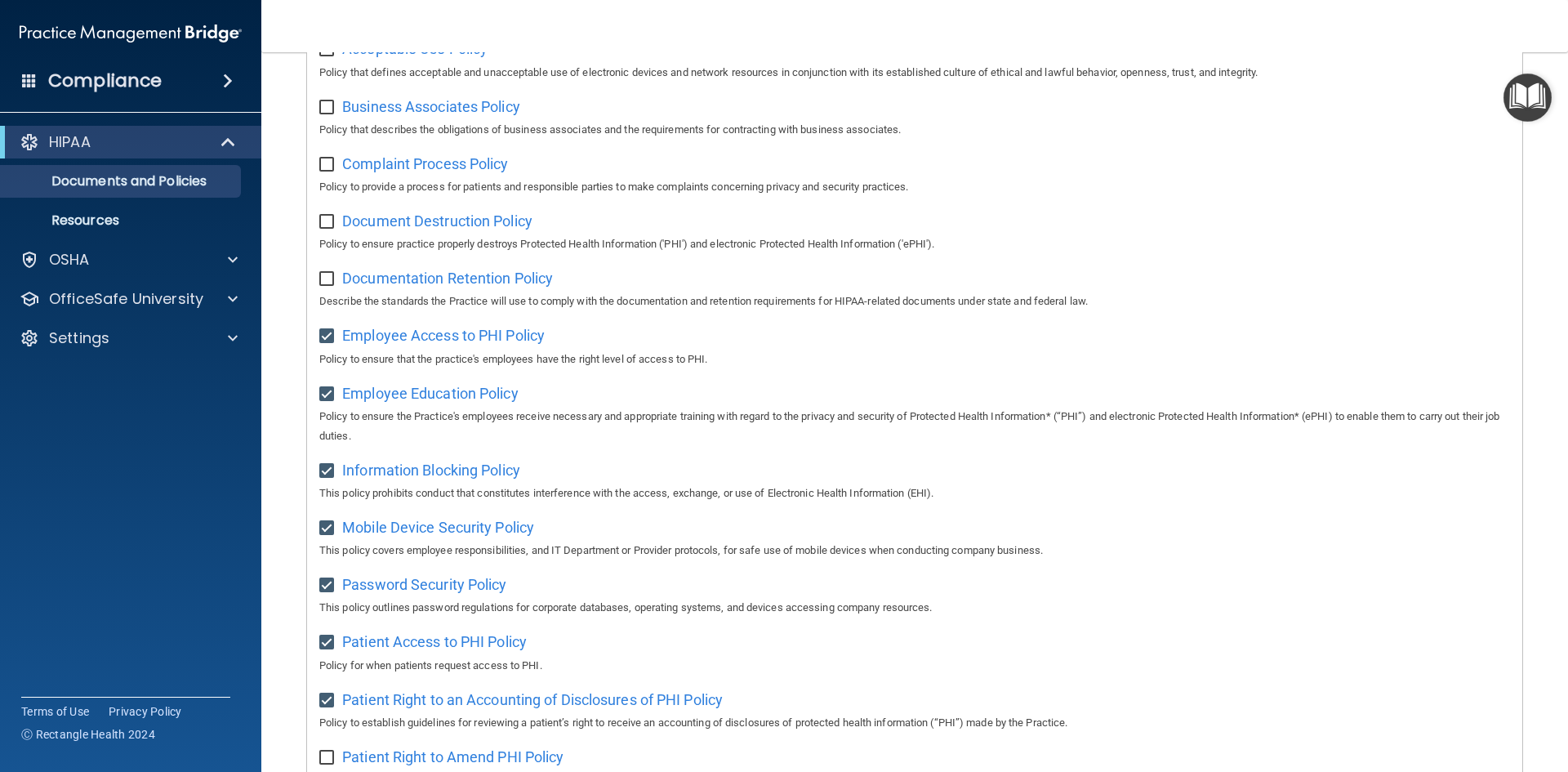
scroll to position [490, 0]
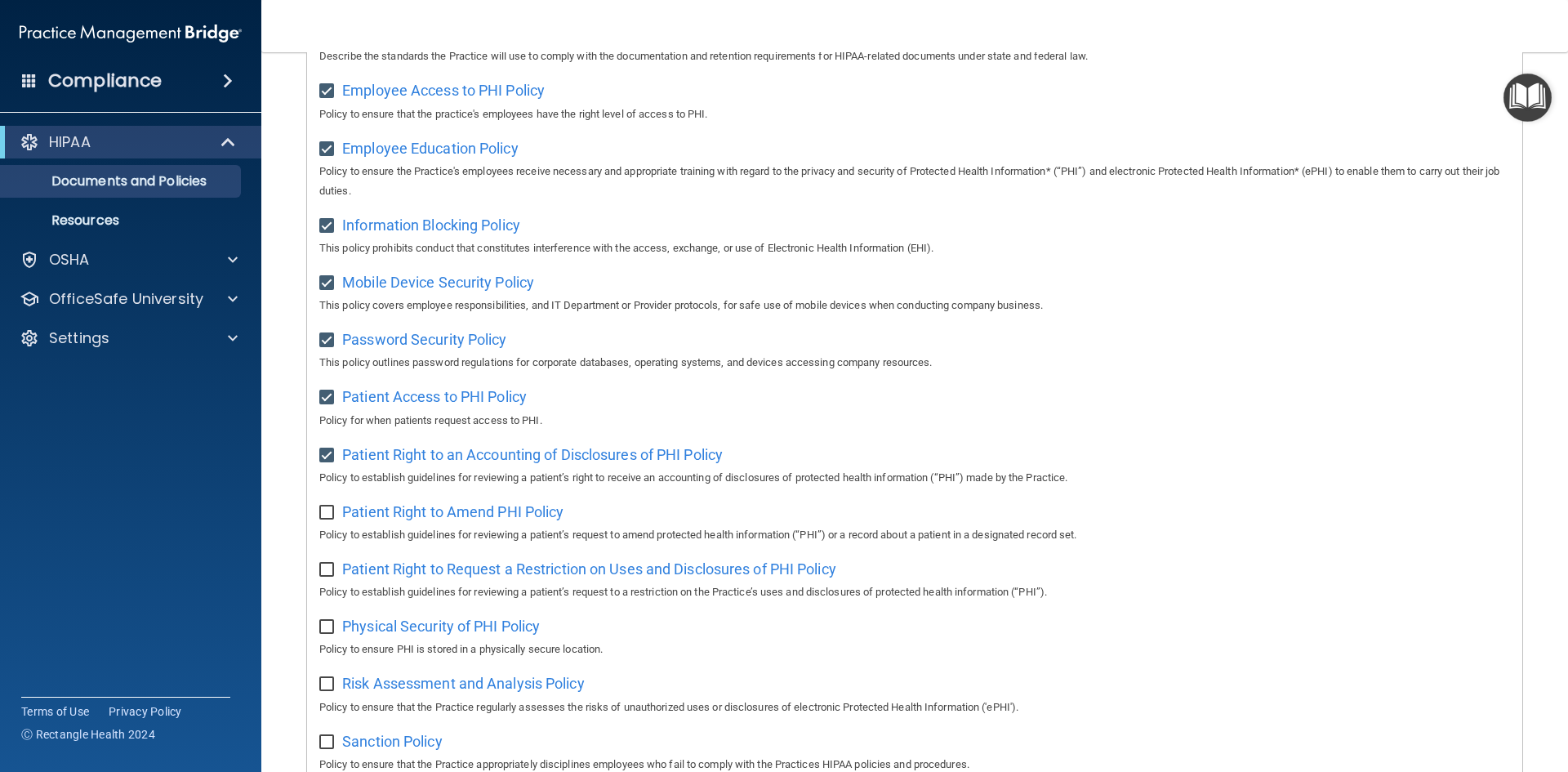
click at [323, 518] on input "checkbox" at bounding box center [329, 512] width 19 height 13
checkbox input "true"
click at [329, 577] on input "checkbox" at bounding box center [329, 570] width 19 height 13
checkbox input "true"
click at [323, 634] on input "checkbox" at bounding box center [329, 627] width 19 height 13
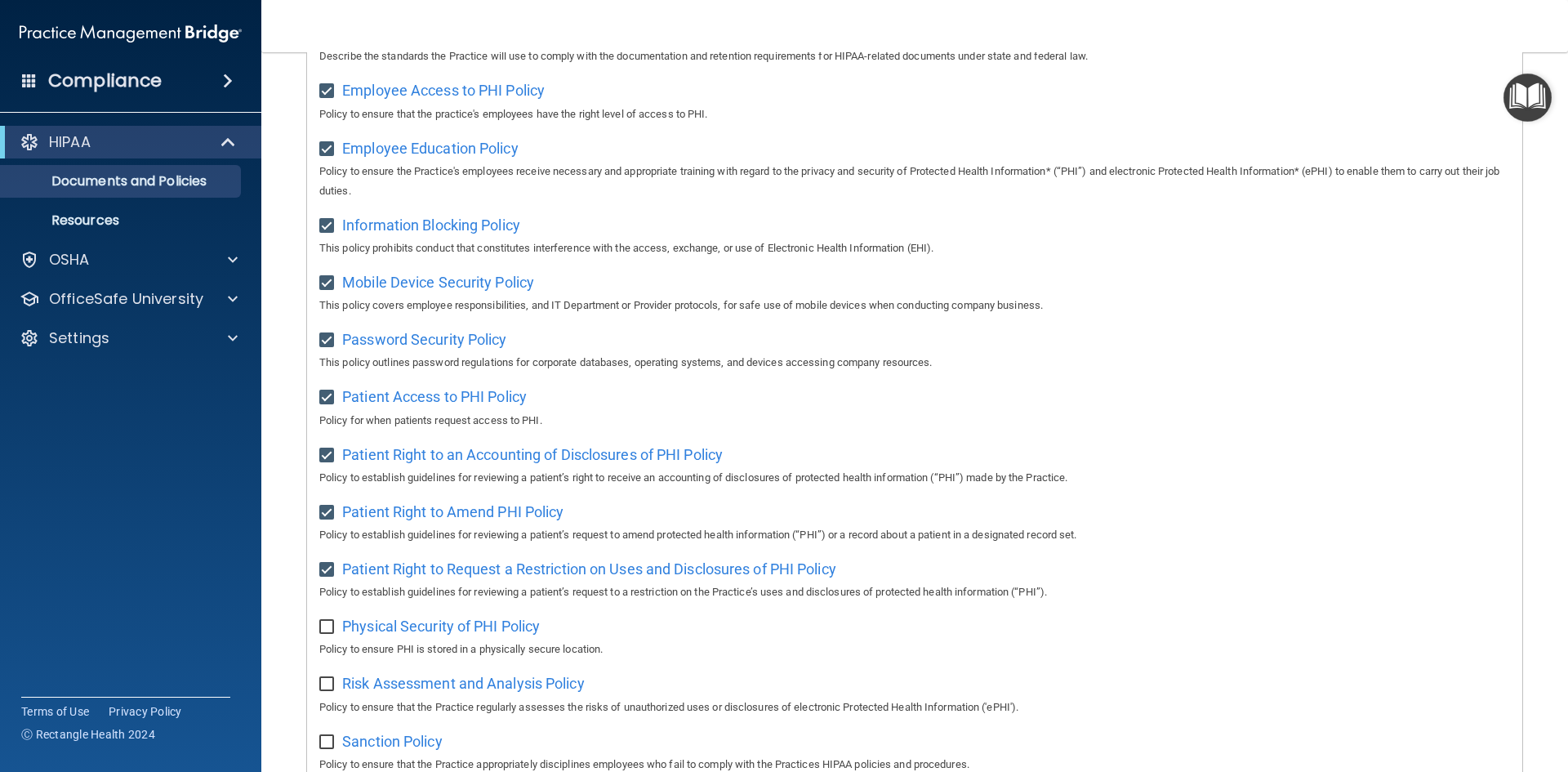
checkbox input "true"
click at [325, 691] on input "checkbox" at bounding box center [329, 684] width 19 height 13
checkbox input "true"
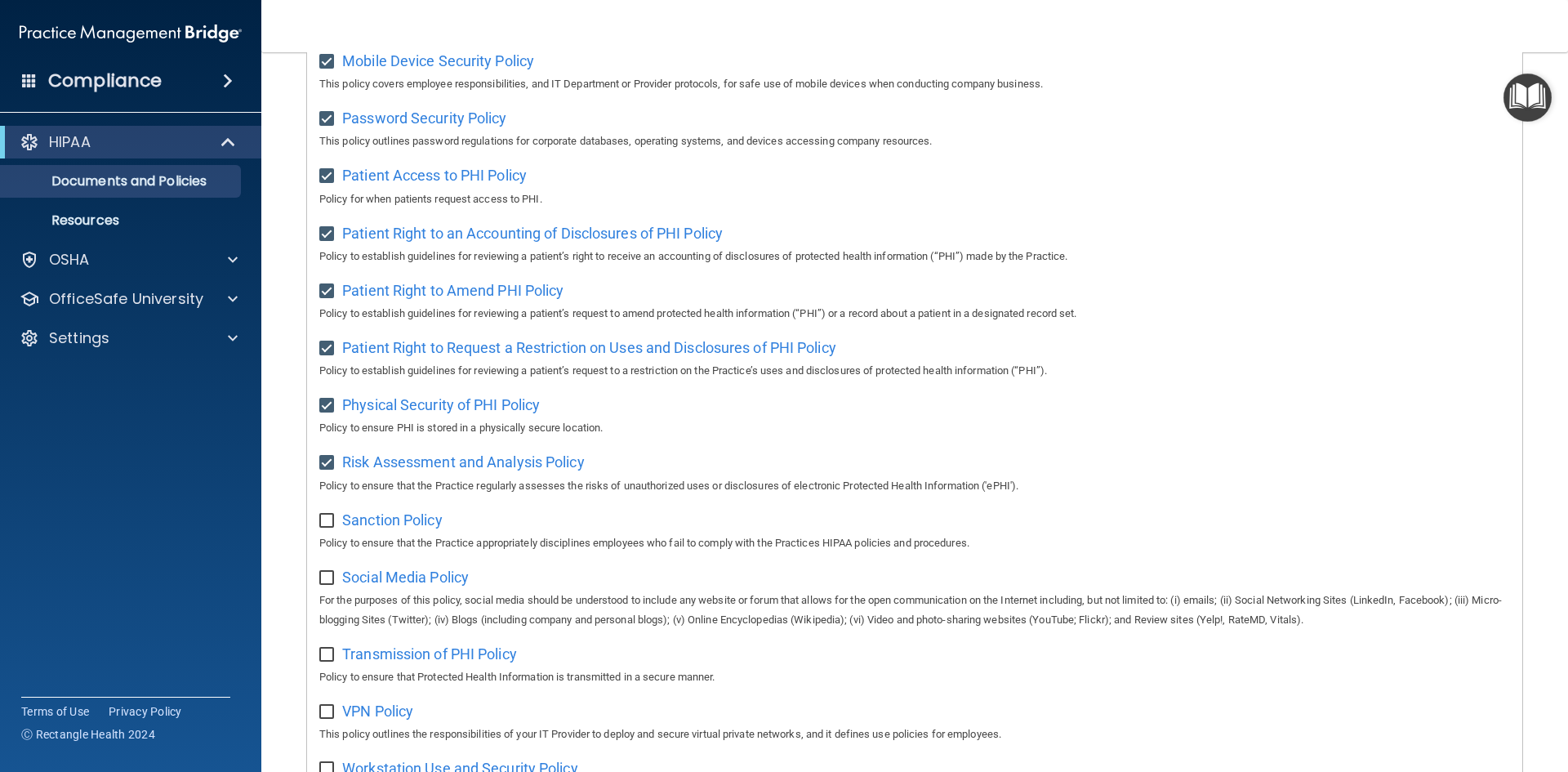
scroll to position [735, 0]
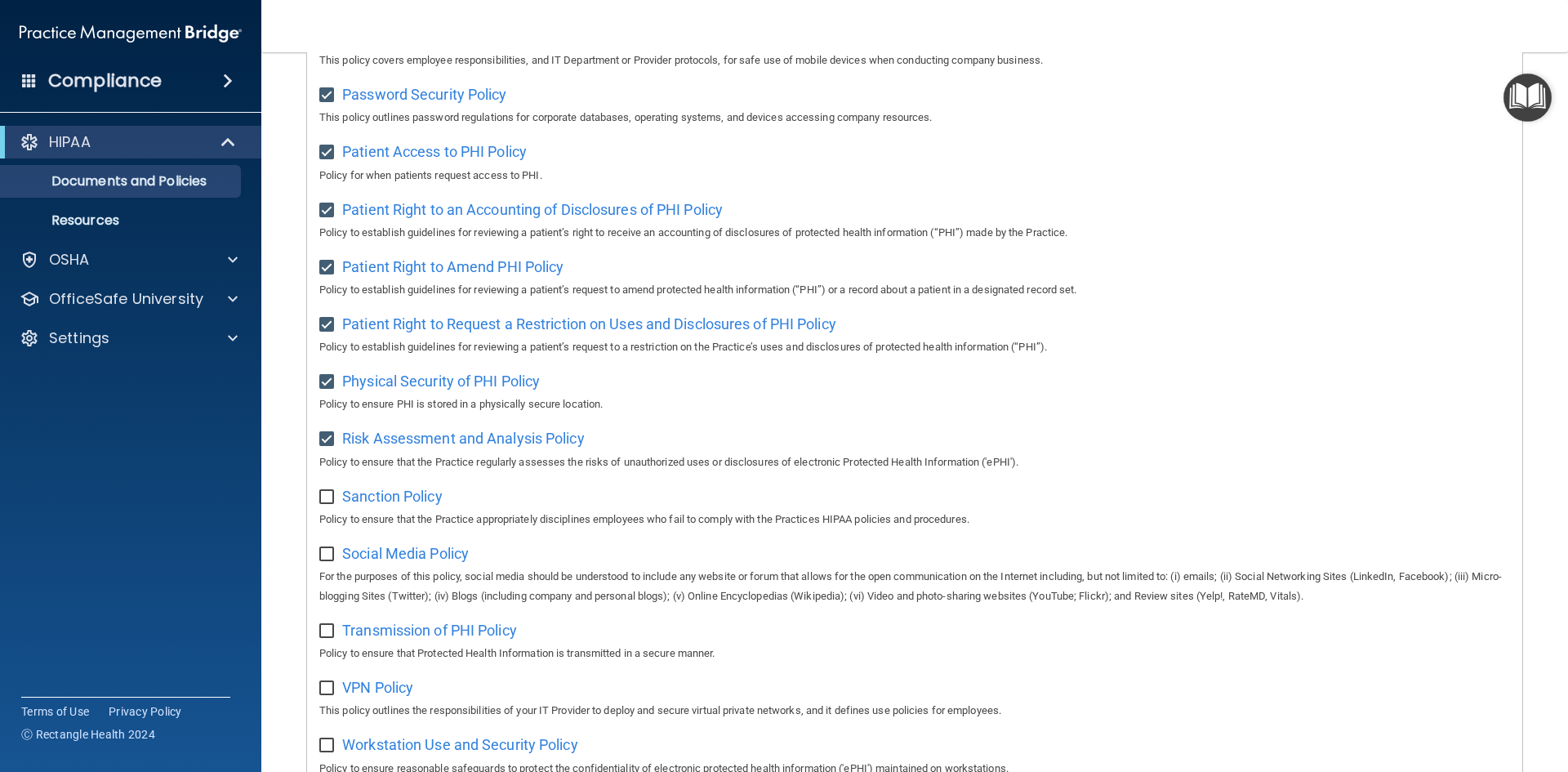
click at [327, 504] on input "checkbox" at bounding box center [329, 497] width 19 height 13
checkbox input "true"
click at [323, 561] on input "checkbox" at bounding box center [329, 554] width 19 height 13
checkbox input "true"
click at [322, 638] on input "checkbox" at bounding box center [329, 631] width 19 height 13
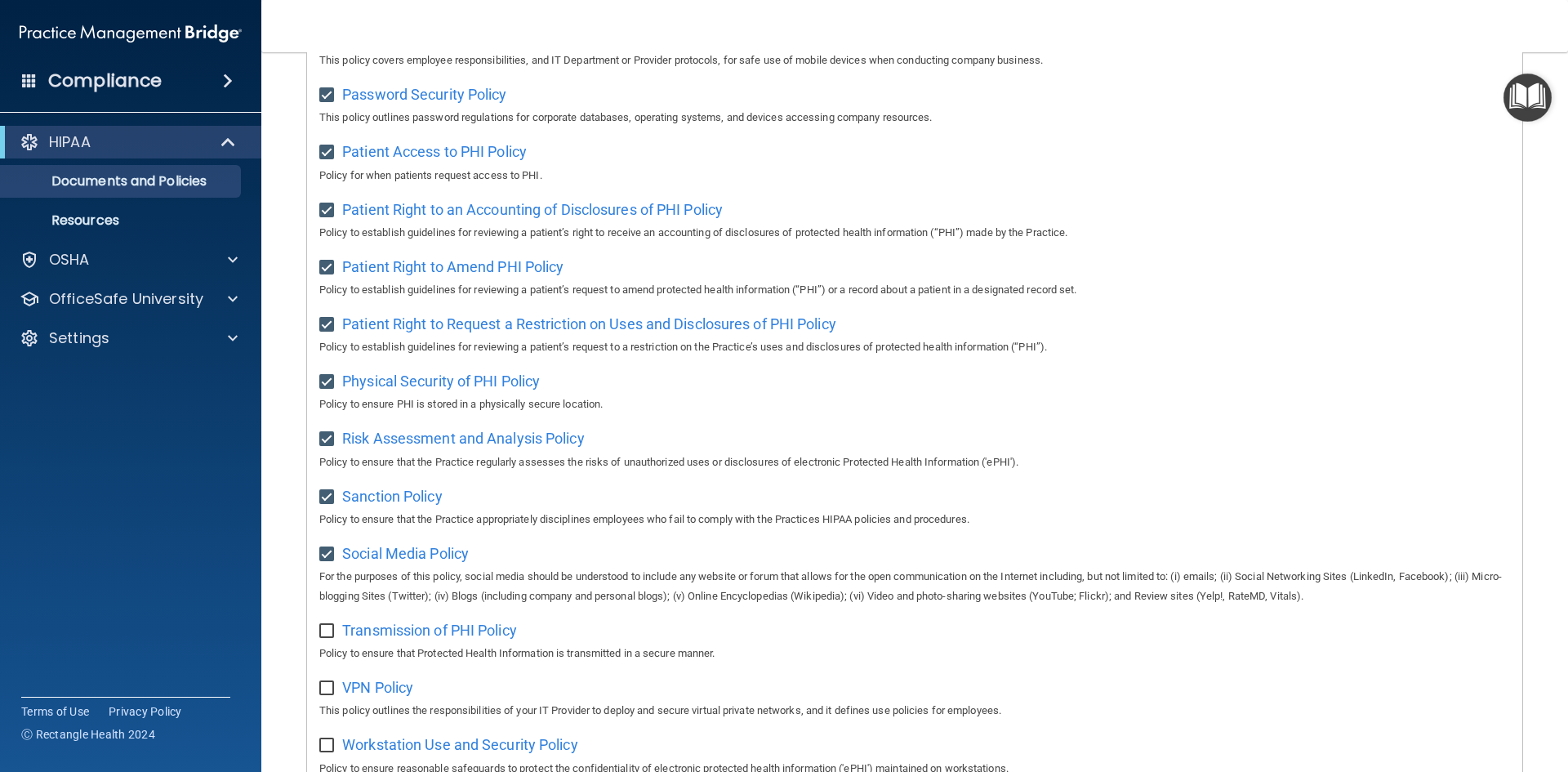
checkbox input "true"
click at [327, 696] on input "checkbox" at bounding box center [329, 688] width 19 height 13
checkbox input "true"
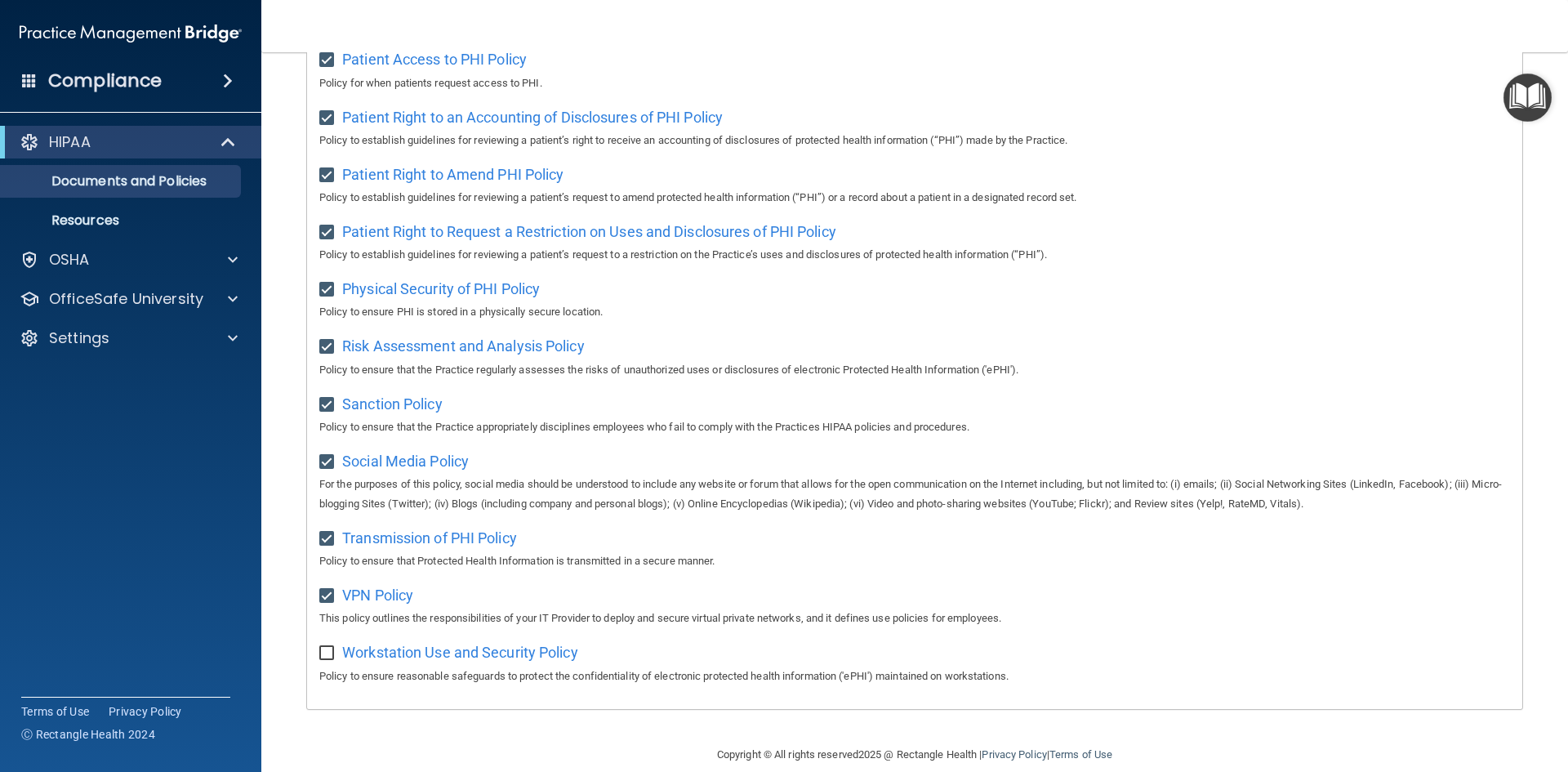
scroll to position [867, 0]
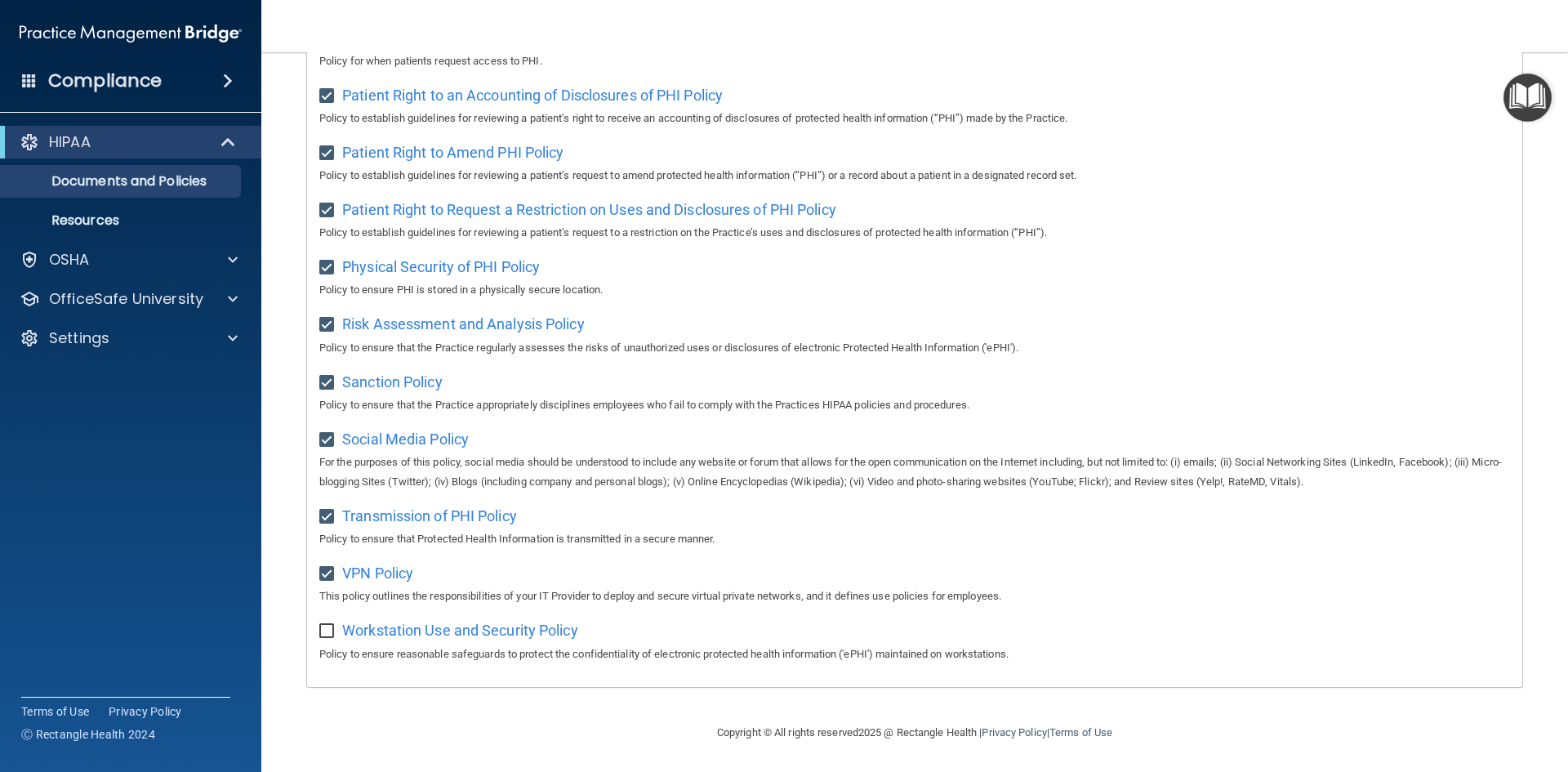
click at [327, 626] on input "checkbox" at bounding box center [329, 631] width 19 height 13
checkbox input "true"
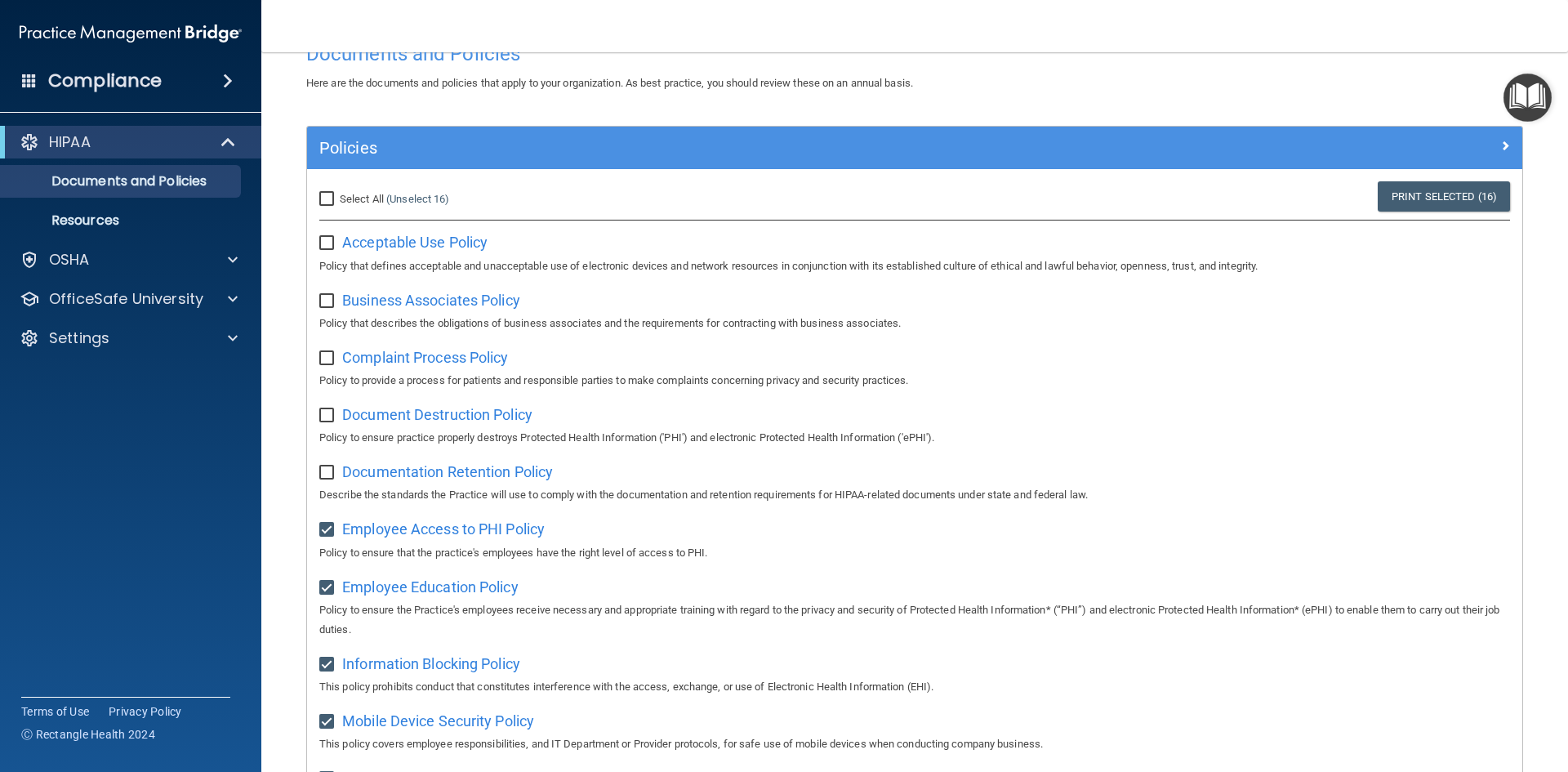
scroll to position [0, 0]
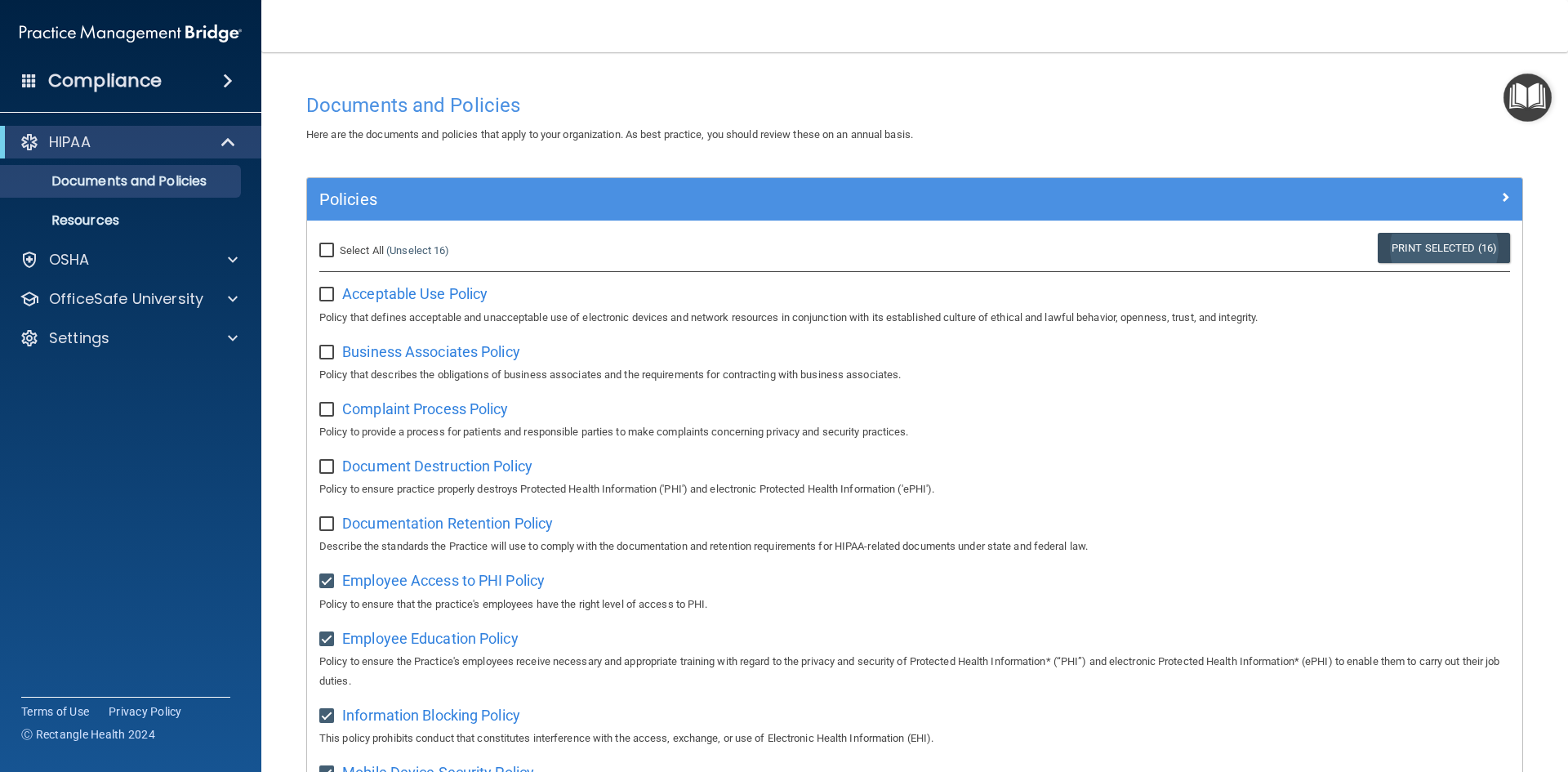
click at [1460, 242] on link "Print Selected (16)" at bounding box center [1444, 248] width 132 height 31
